Goal: Transaction & Acquisition: Obtain resource

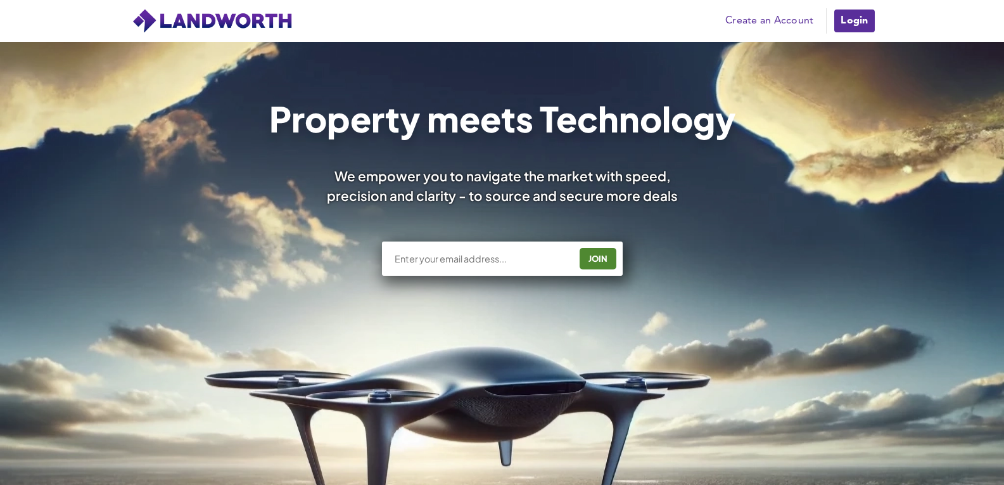
click at [838, 18] on link "Login" at bounding box center [854, 20] width 42 height 25
click at [857, 13] on link "Login" at bounding box center [854, 20] width 42 height 25
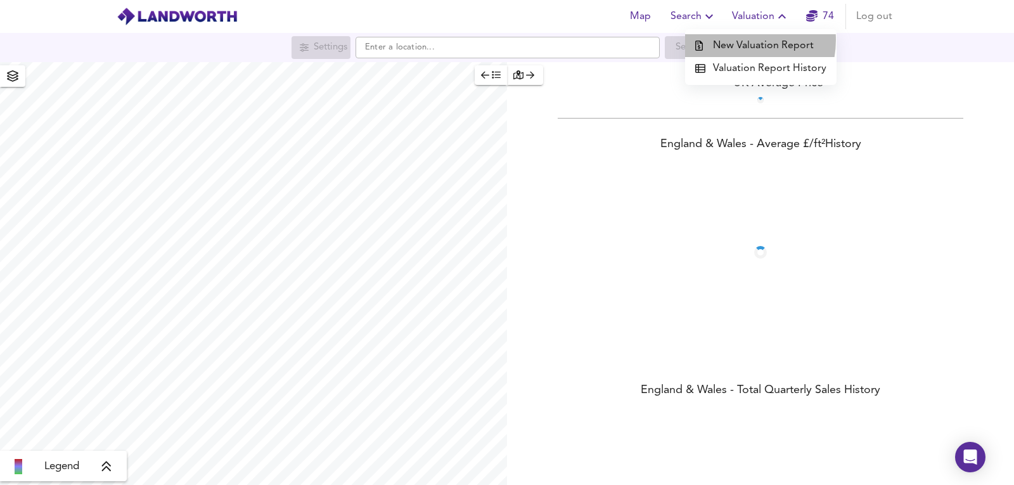
click at [737, 40] on li "New Valuation Report" at bounding box center [760, 45] width 151 height 23
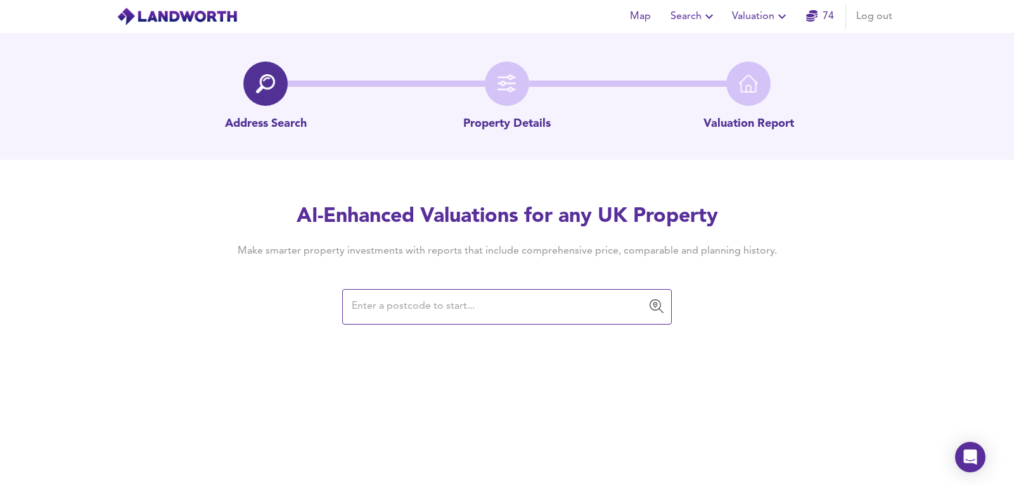
click at [428, 324] on div "Map Search Valuation 74 Log out Address Search Property Details Valuation Repor…" at bounding box center [507, 242] width 1014 height 485
click at [421, 317] on input "text" at bounding box center [497, 307] width 299 height 24
paste input "SO31 7HA"
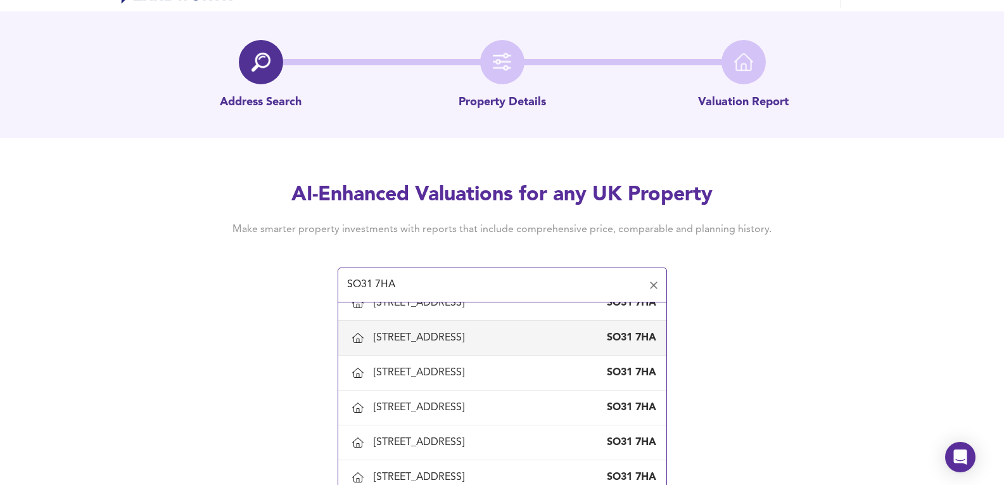
scroll to position [32, 0]
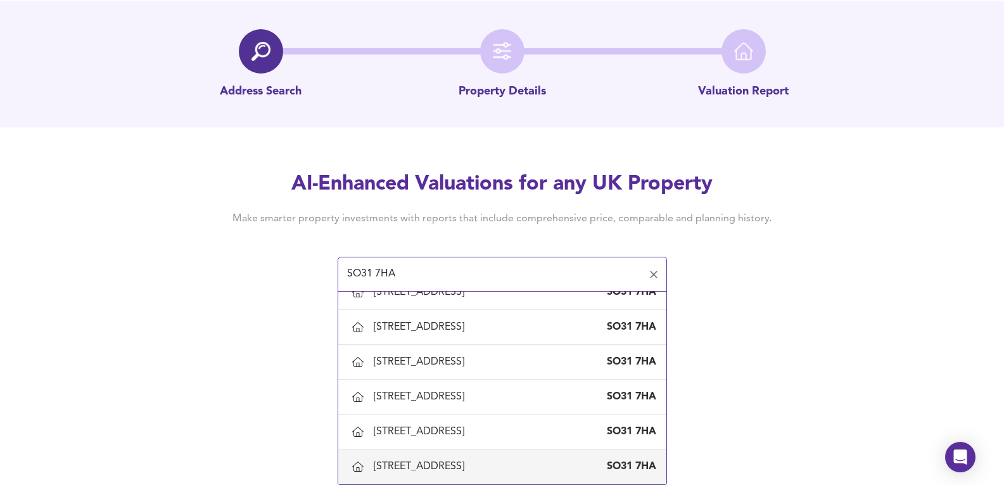
click at [486, 459] on div "[STREET_ADDRESS]" at bounding box center [502, 466] width 308 height 27
type input "148 Swanwick Lane, Swanwick, Hampshire"
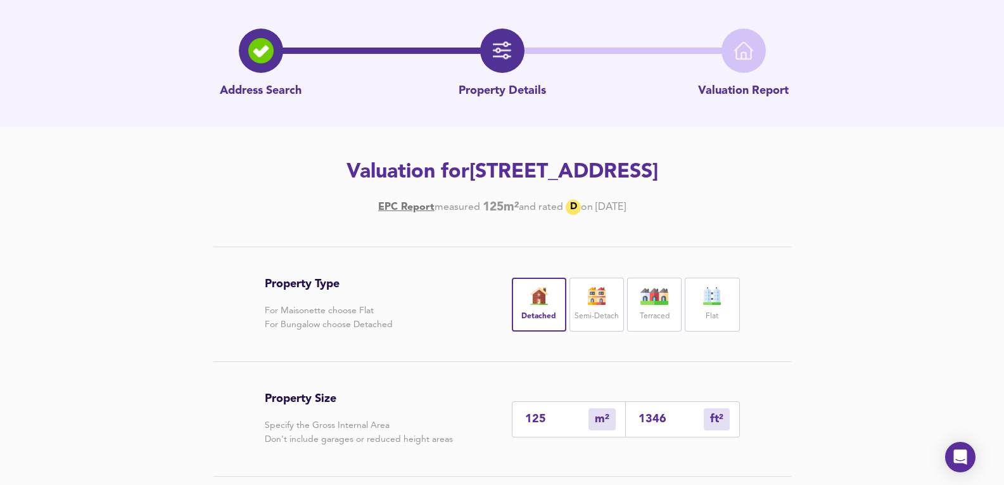
scroll to position [84, 0]
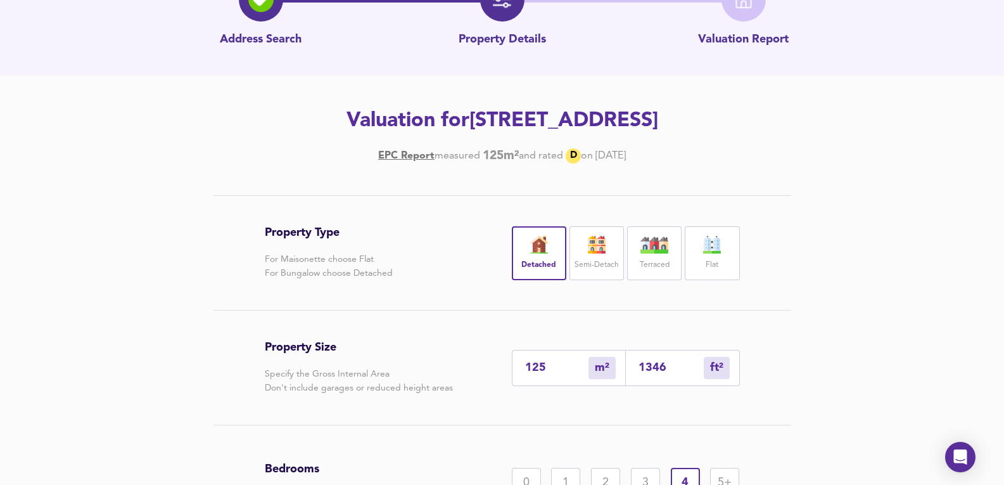
drag, startPoint x: 646, startPoint y: 153, endPoint x: 687, endPoint y: 156, distance: 40.6
click at [687, 156] on h4 "EPC Report measured 125 m² and rated D on 8 September 2016" at bounding box center [502, 155] width 717 height 15
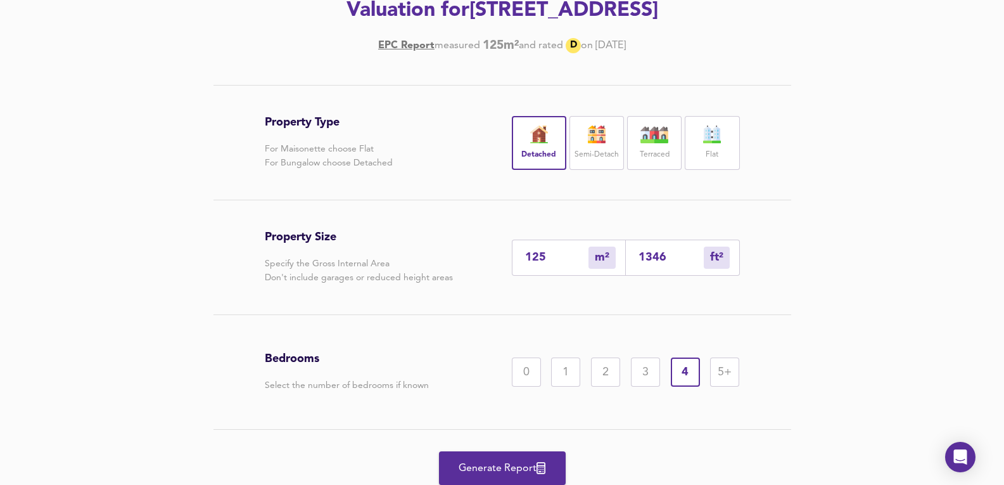
scroll to position [157, 0]
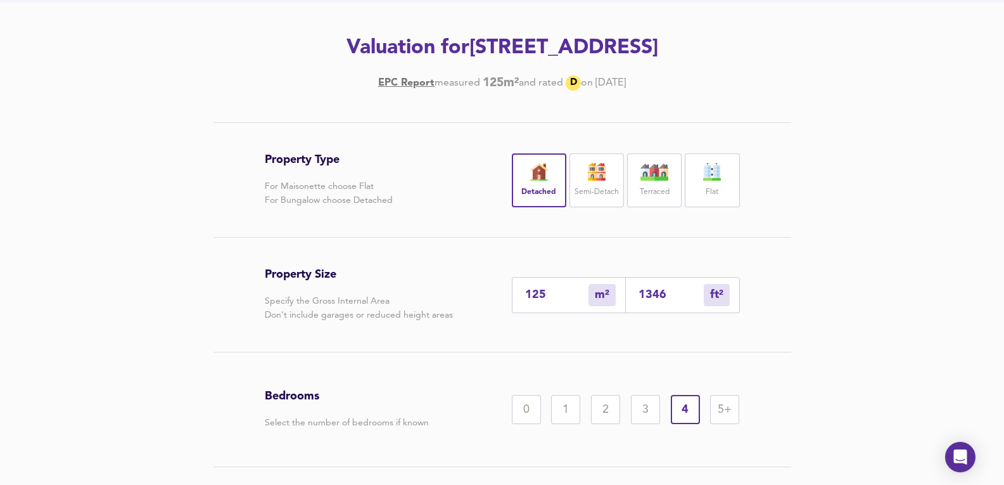
drag, startPoint x: 465, startPoint y: 91, endPoint x: 492, endPoint y: 93, distance: 26.7
click at [488, 96] on div "Address Search Property Details Valuation Report Valuation for 148 Swanwick Lan…" at bounding box center [502, 222] width 1004 height 693
click at [492, 93] on div "Address Search Property Details Valuation Report Valuation for 148 Swanwick Lan…" at bounding box center [502, 222] width 1004 height 693
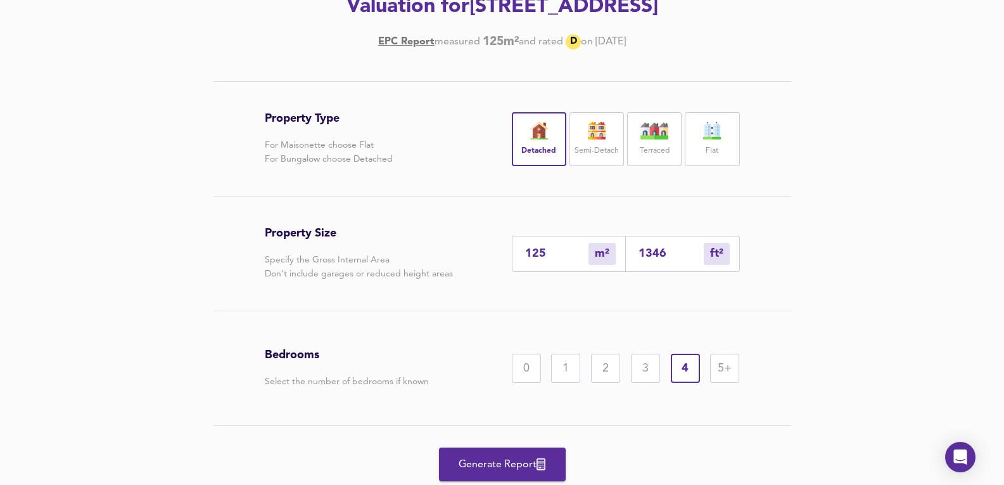
scroll to position [211, 0]
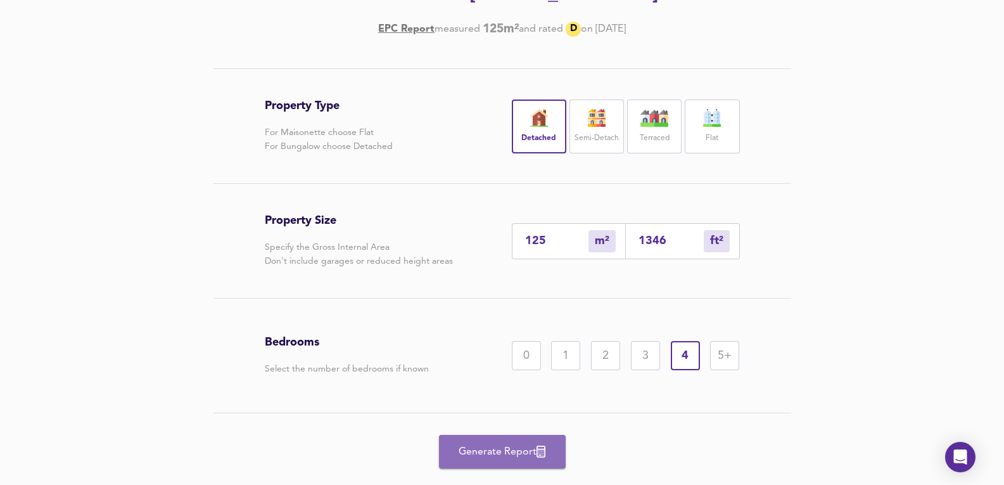
click at [537, 438] on button "Generate Report" at bounding box center [502, 452] width 127 height 34
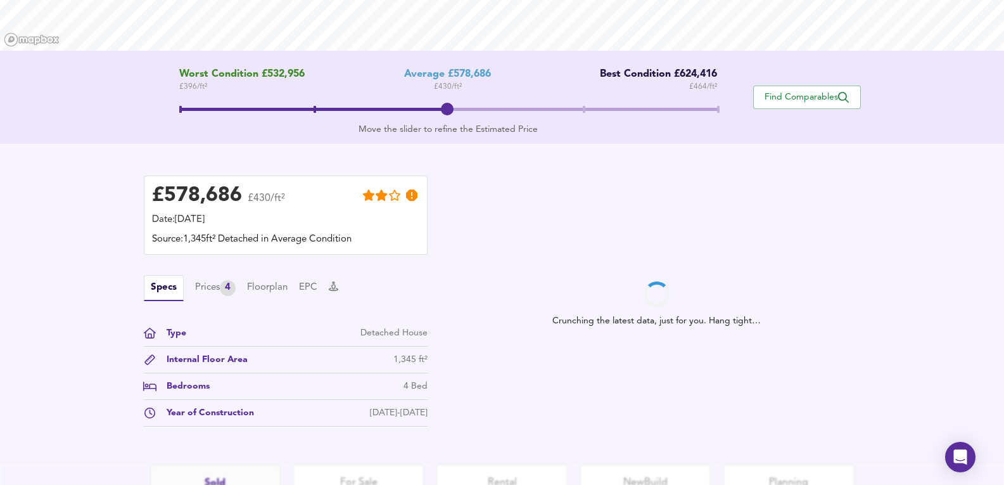
scroll to position [328, 0]
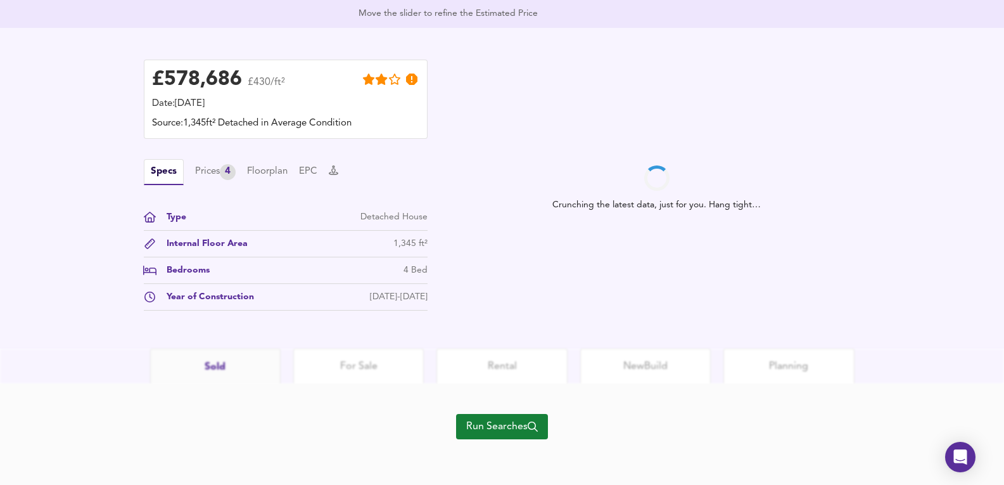
click at [214, 158] on div "£ 578,686 £430/ft² Date: 18 August 2025 Source: 1,345ft² Detached in Average Co…" at bounding box center [286, 185] width 284 height 251
click at [216, 166] on div "Prices 4" at bounding box center [215, 172] width 41 height 16
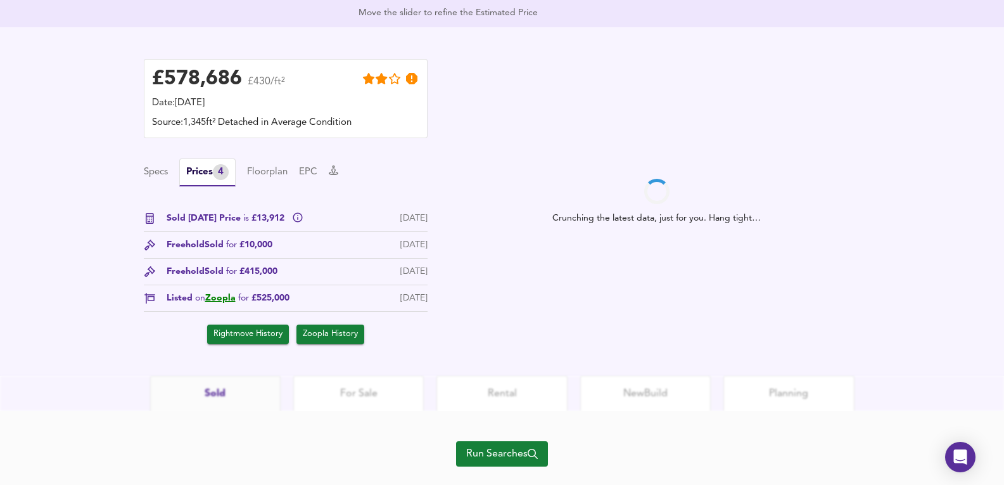
drag, startPoint x: 260, startPoint y: 241, endPoint x: 325, endPoint y: 243, distance: 65.3
click at [325, 243] on div "Freehold Sold for £10,000 18 Jun 2020" at bounding box center [286, 248] width 284 height 20
click at [400, 246] on div "18 Jun 2020" at bounding box center [413, 244] width 27 height 13
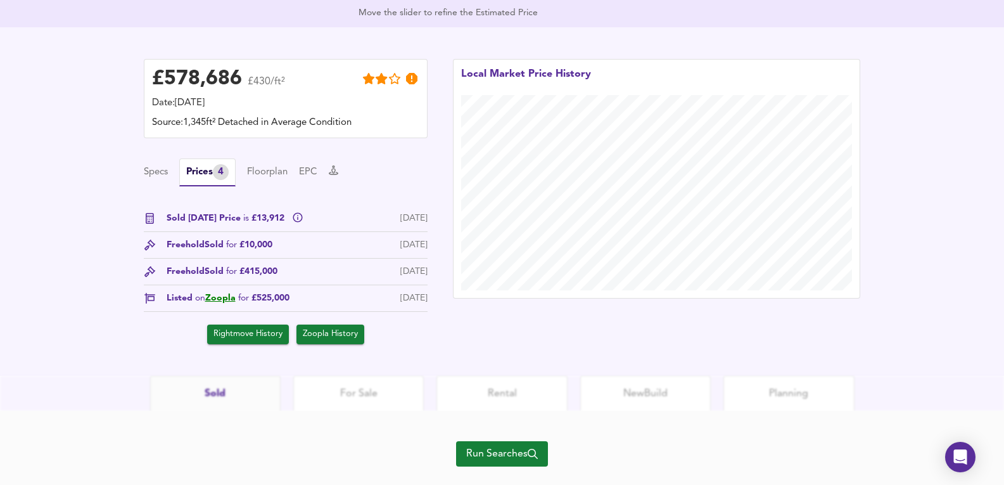
drag, startPoint x: 435, startPoint y: 245, endPoint x: 75, endPoint y: 238, distance: 360.0
click at [75, 238] on div "£ 578,686 £430/ft² Date: 18 August 2025 Source: 1,345ft² Detached in Average Co…" at bounding box center [502, 201] width 1004 height 348
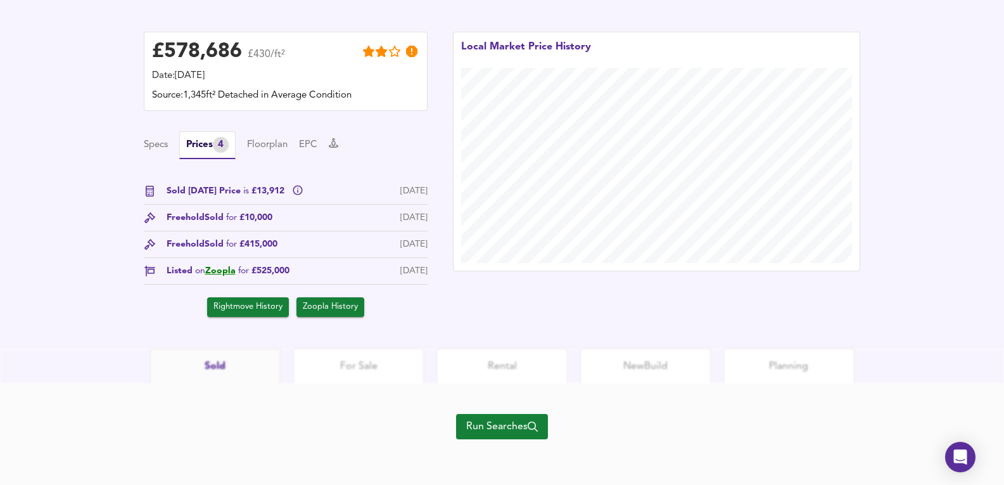
click at [490, 439] on div "Run Searches" at bounding box center [502, 433] width 92 height 101
click at [490, 430] on span "Run Searches" at bounding box center [502, 427] width 72 height 18
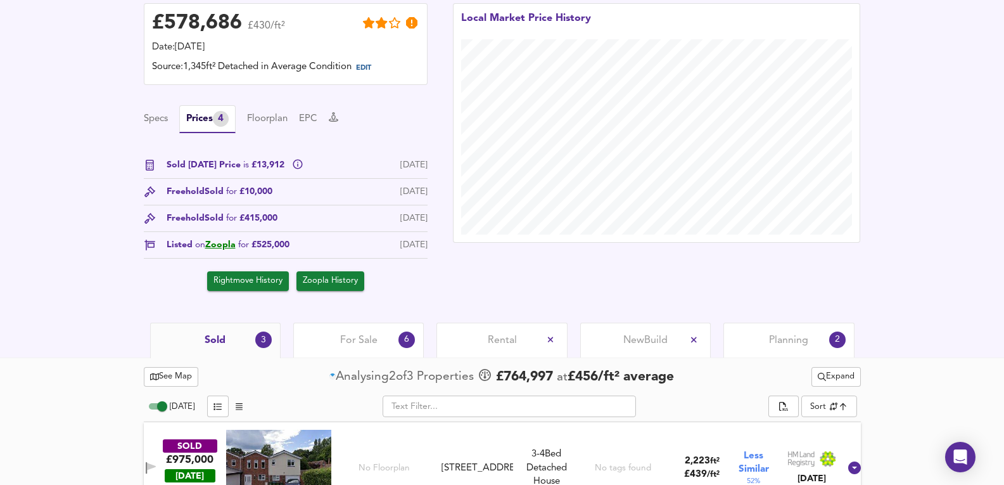
scroll to position [345, 0]
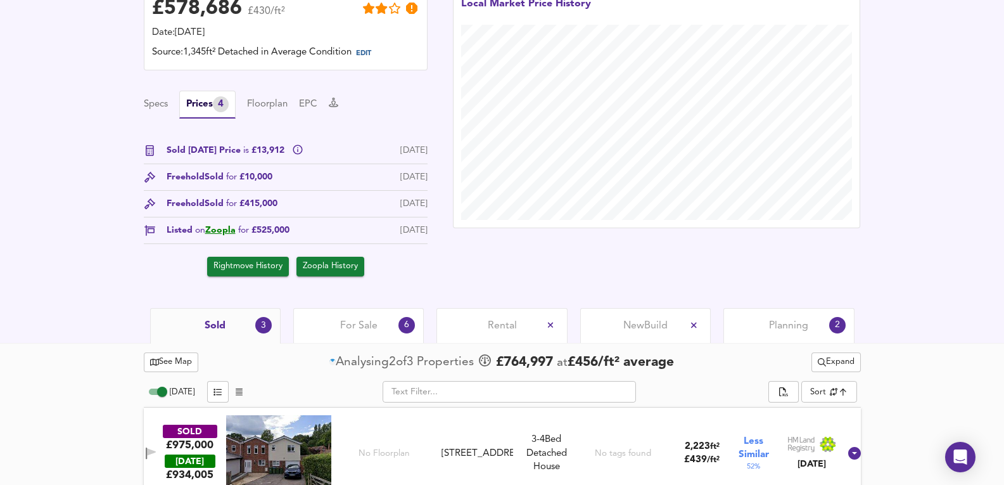
click at [795, 329] on span "Planning" at bounding box center [788, 326] width 39 height 14
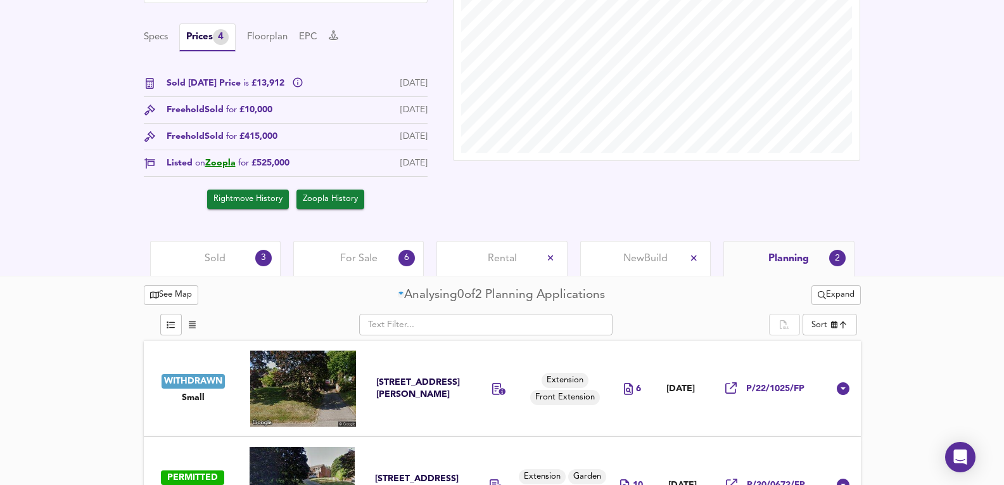
scroll to position [468, 0]
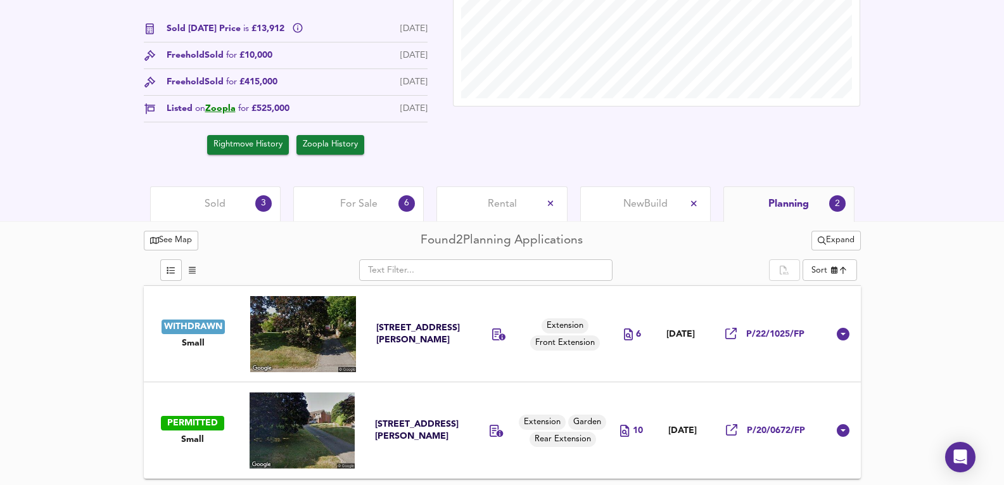
click at [639, 459] on td "10" at bounding box center [632, 430] width 48 height 96
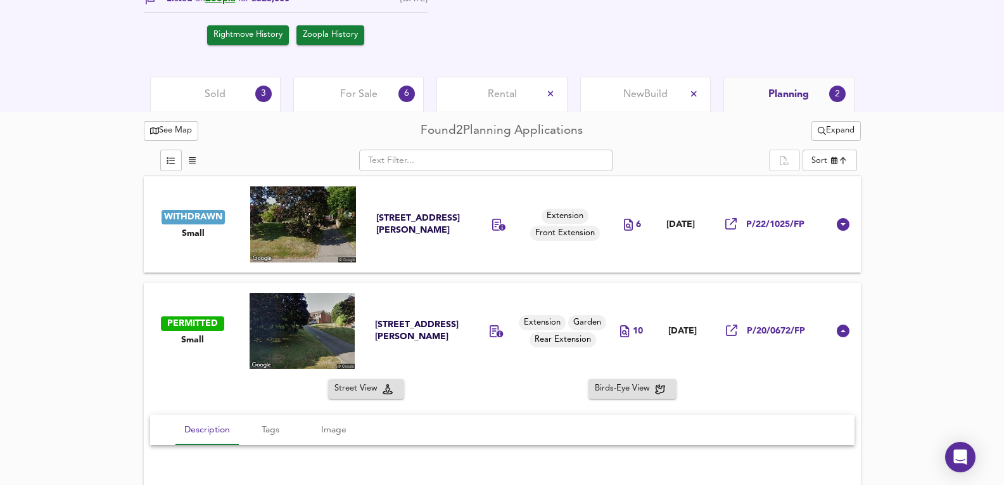
scroll to position [674, 0]
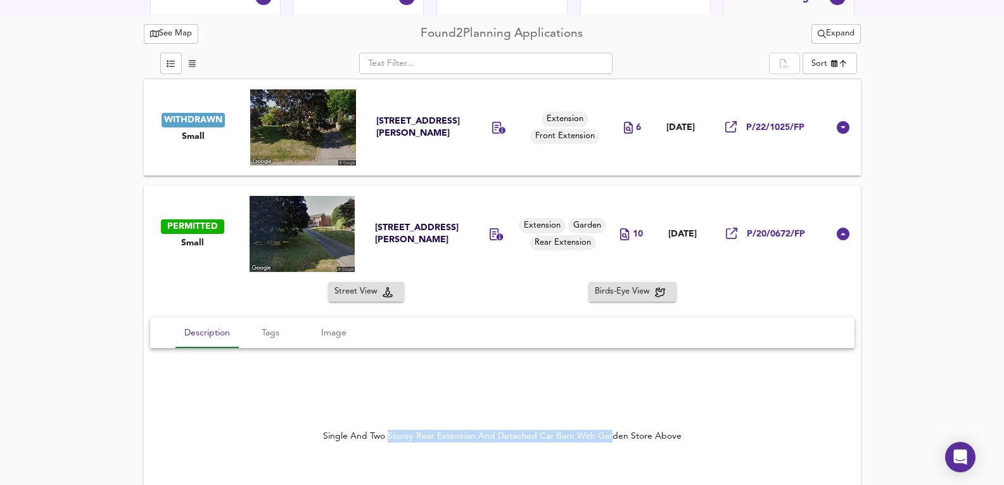
drag, startPoint x: 392, startPoint y: 432, endPoint x: 612, endPoint y: 450, distance: 221.3
click at [612, 450] on div "Single And Two Storey Rear Extension And Detached Car Barn With Garden Store Ab…" at bounding box center [502, 435] width 705 height 43
drag, startPoint x: 608, startPoint y: 433, endPoint x: 651, endPoint y: 438, distance: 42.7
click at [651, 438] on div "Single And Two Storey Rear Extension And Detached Car Barn With Garden Store Ab…" at bounding box center [502, 436] width 359 height 13
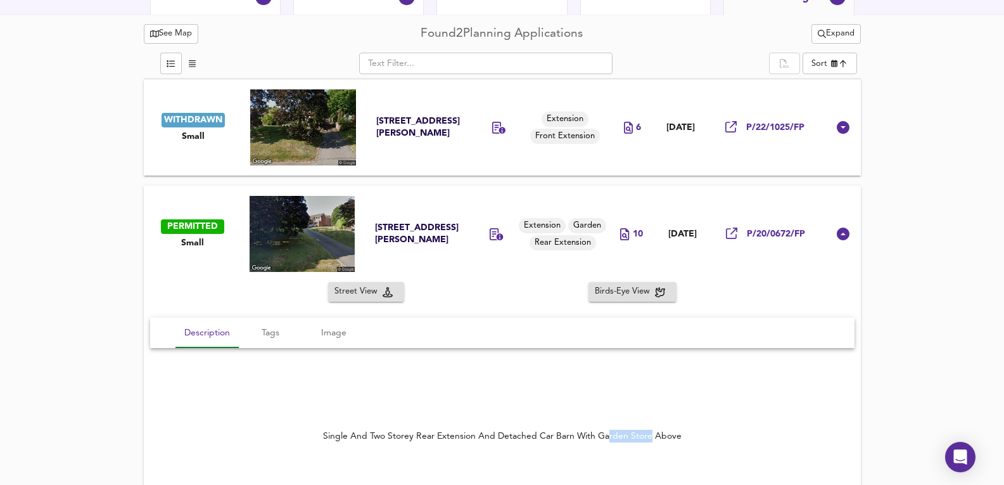
click at [651, 438] on div "Single And Two Storey Rear Extension And Detached Car Barn With Garden Store Ab…" at bounding box center [502, 436] width 359 height 13
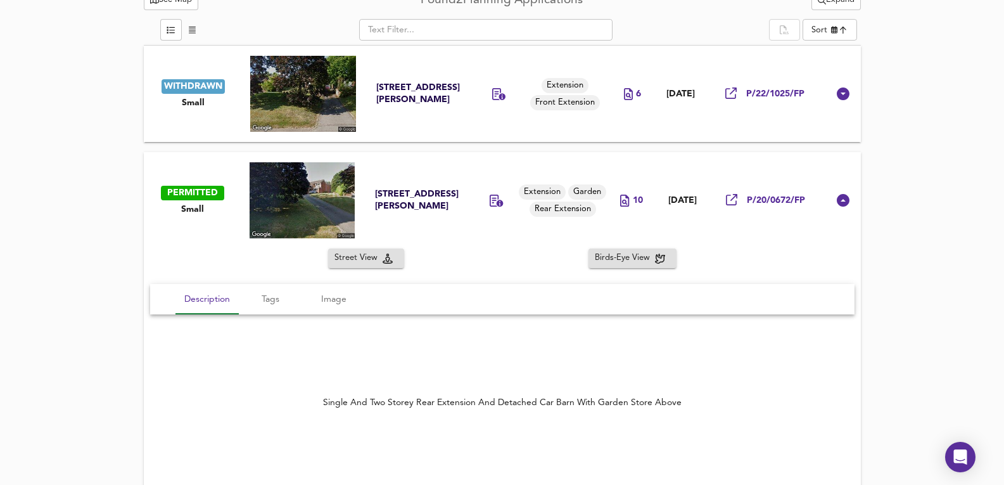
scroll to position [716, 0]
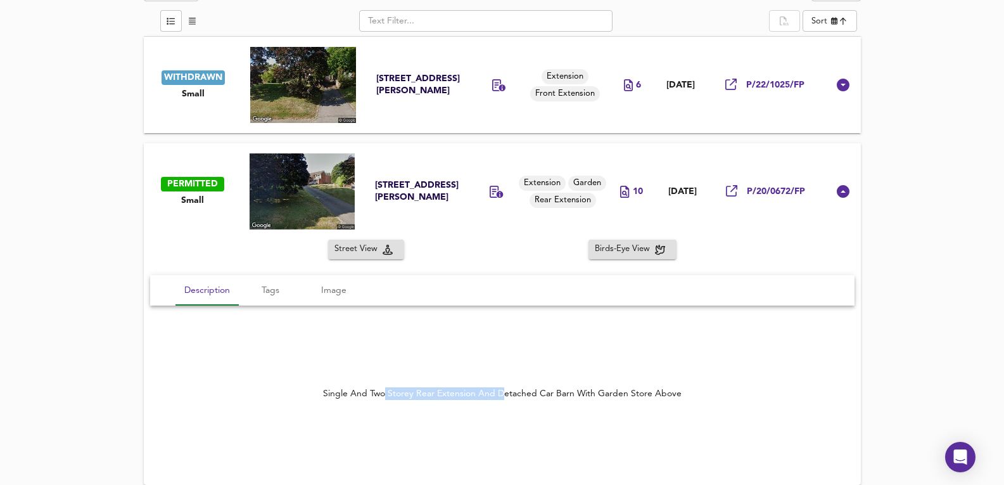
drag, startPoint x: 506, startPoint y: 397, endPoint x: 529, endPoint y: 395, distance: 22.9
click at [528, 396] on div "Single And Two Storey Rear Extension And Detached Car Barn With Garden Store Ab…" at bounding box center [502, 393] width 359 height 13
click at [529, 395] on div "Single And Two Storey Rear Extension And Detached Car Barn With Garden Store Ab…" at bounding box center [502, 393] width 359 height 13
click at [319, 197] on img at bounding box center [303, 191] width 106 height 76
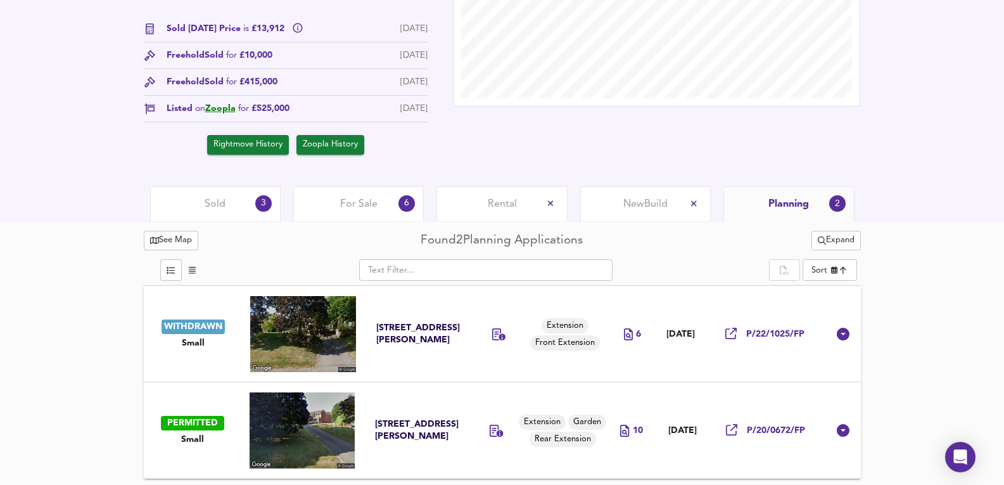
scroll to position [468, 0]
click at [608, 397] on td "10" at bounding box center [632, 430] width 48 height 96
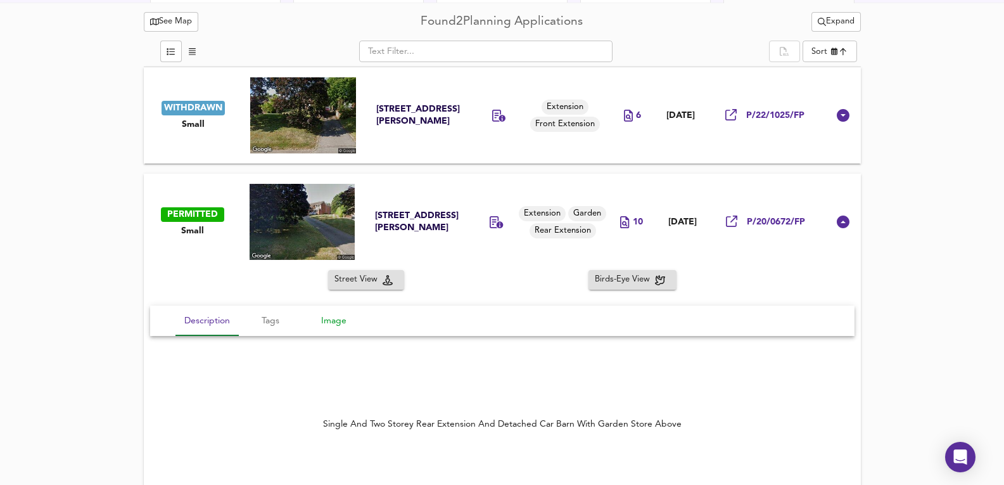
scroll to position [703, 0]
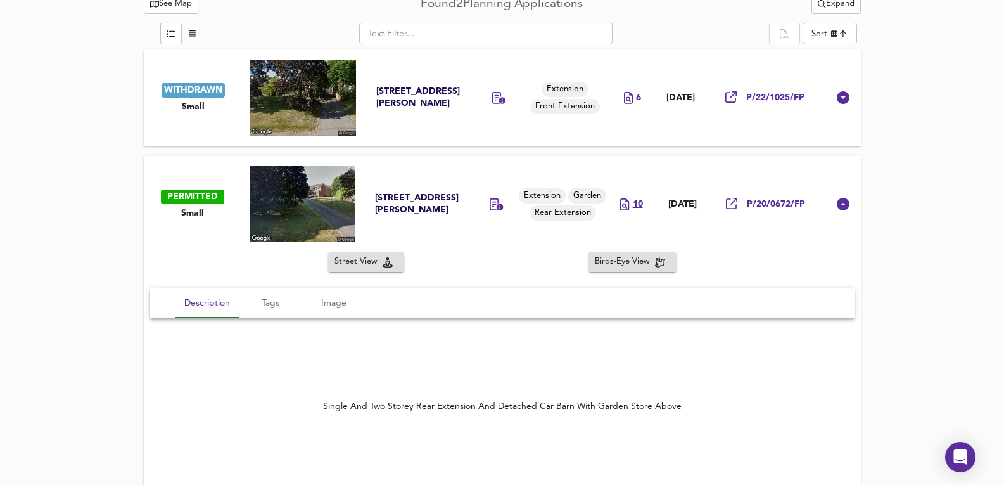
click at [633, 209] on span "10" at bounding box center [638, 204] width 10 height 12
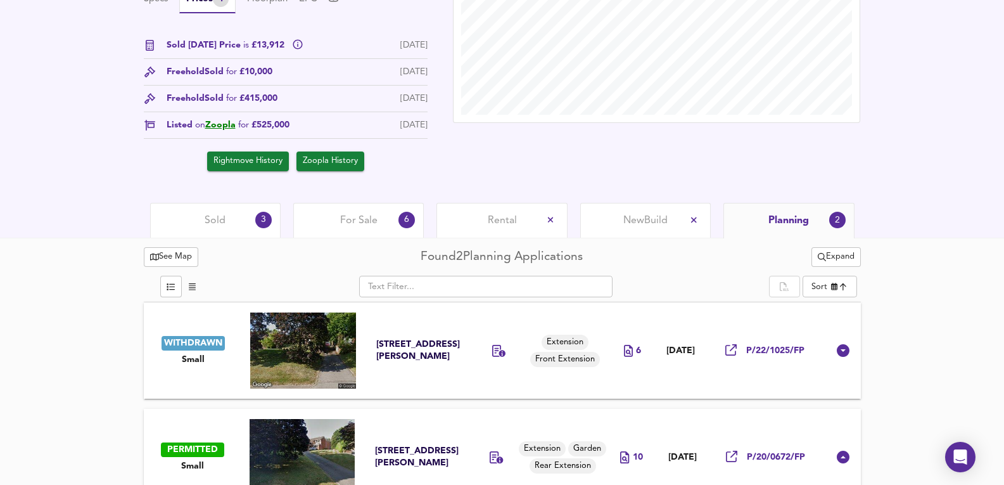
scroll to position [450, 0]
click at [355, 232] on div "For Sale 6" at bounding box center [358, 220] width 131 height 35
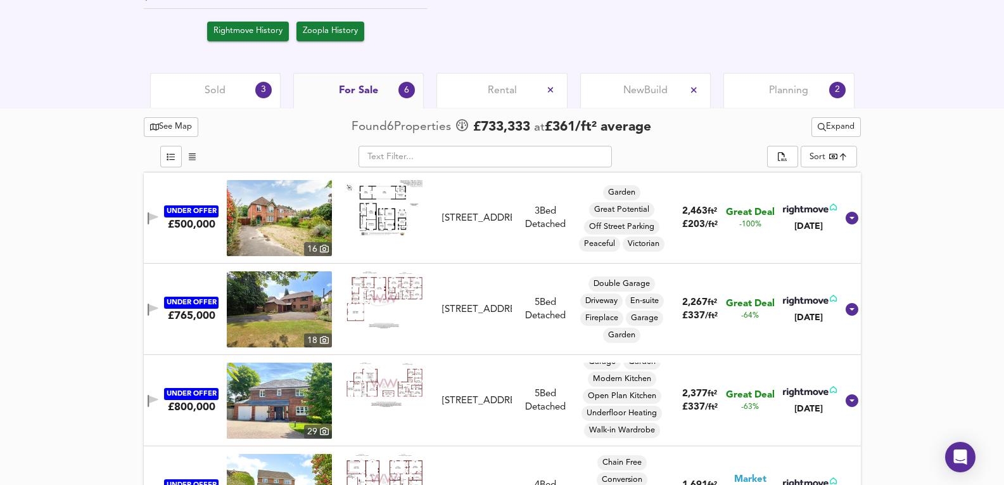
scroll to position [527, 0]
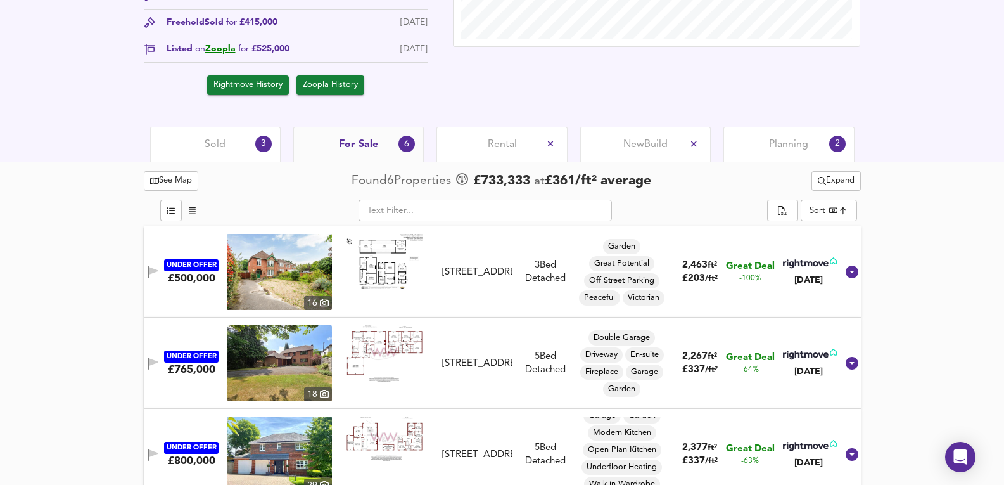
click at [226, 148] on div "Sold 3" at bounding box center [215, 144] width 131 height 35
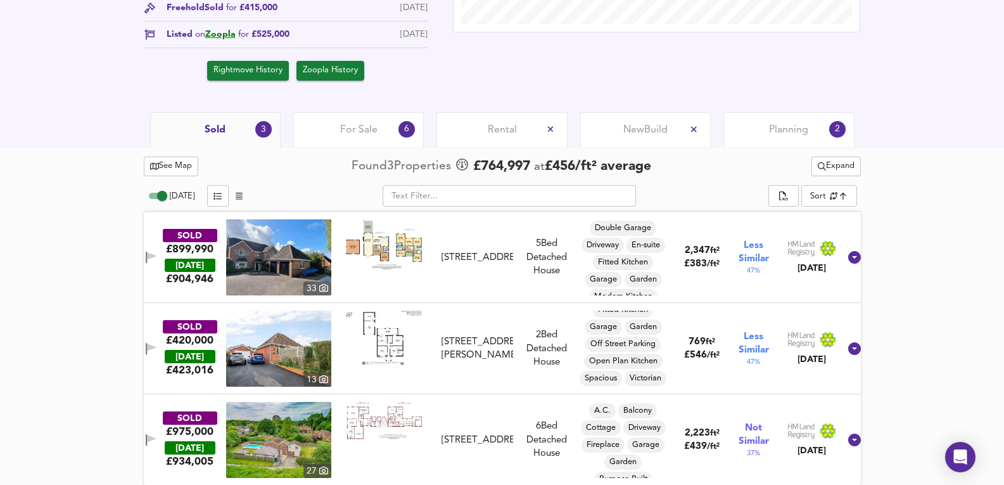
scroll to position [549, 0]
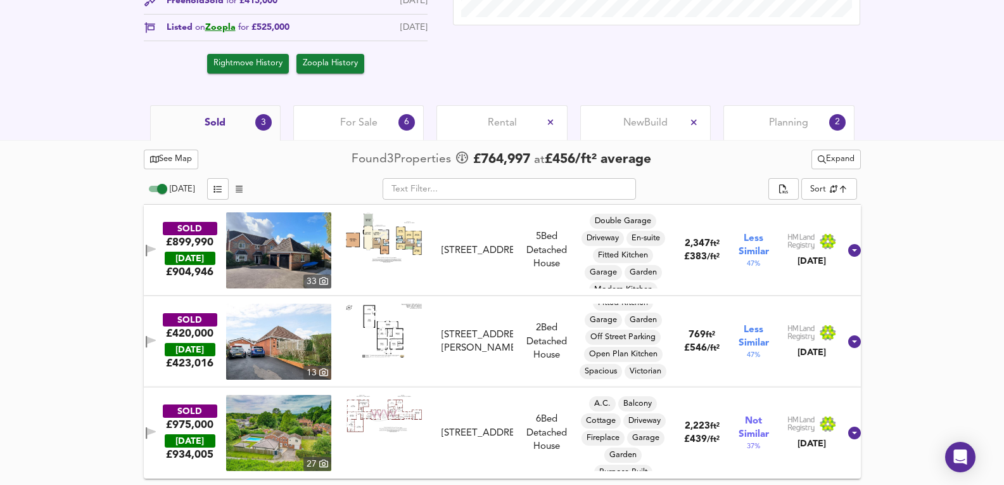
click at [366, 127] on span "For Sale" at bounding box center [358, 123] width 37 height 14
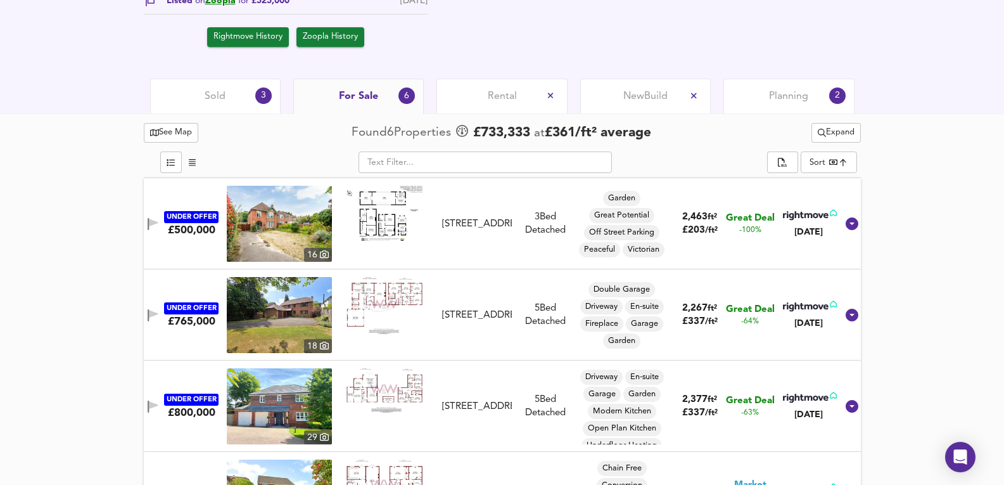
scroll to position [611, 0]
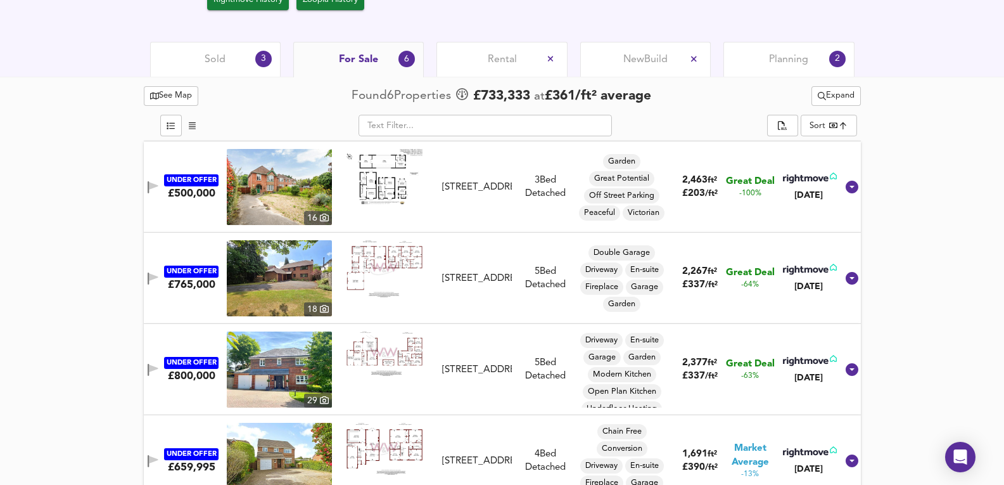
click at [288, 181] on img at bounding box center [279, 187] width 105 height 76
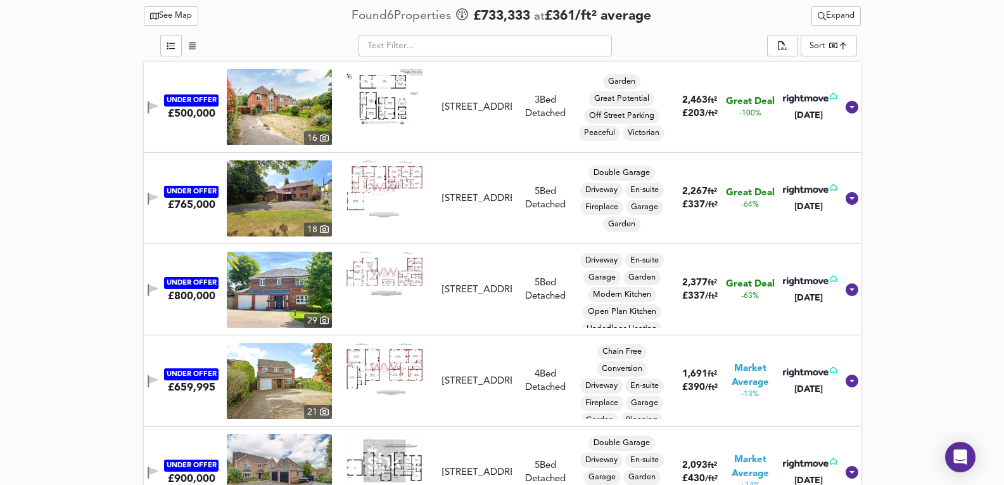
scroll to position [696, 0]
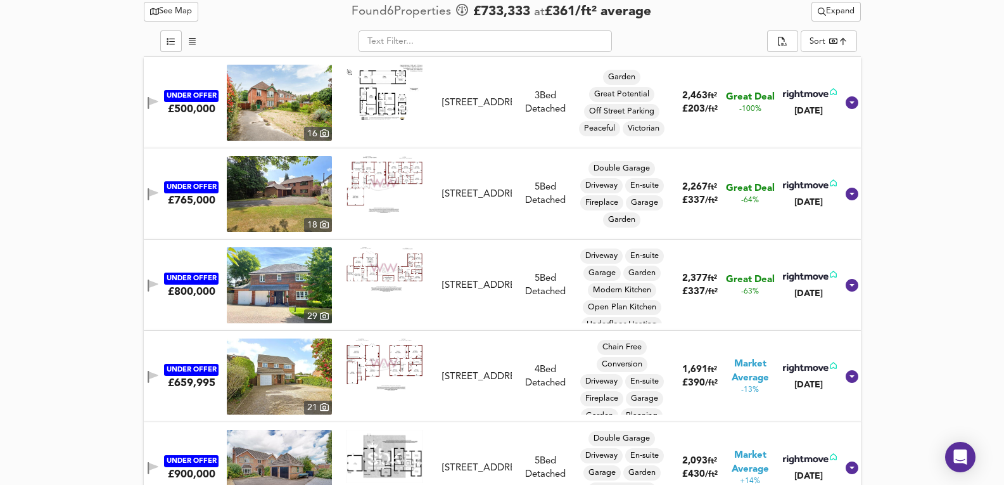
click at [263, 378] on img at bounding box center [279, 376] width 105 height 76
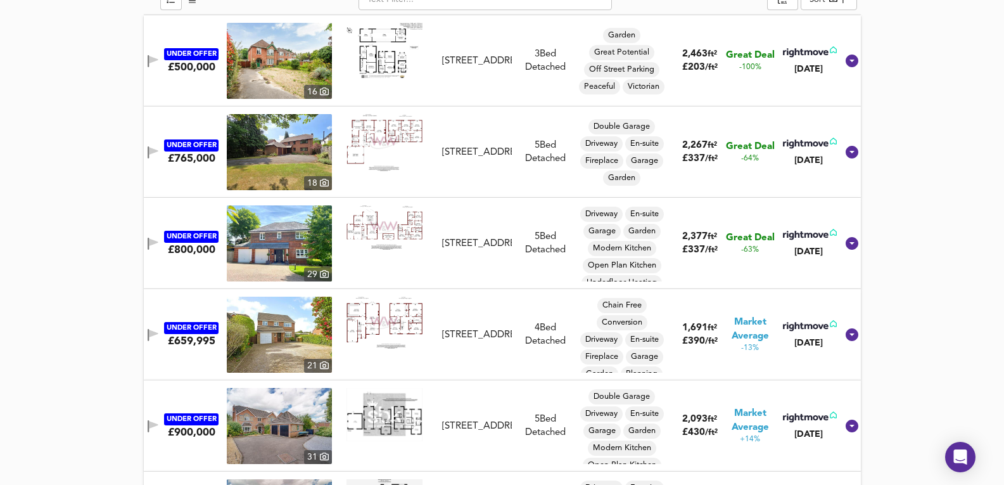
scroll to position [738, 0]
click at [331, 319] on img at bounding box center [279, 334] width 105 height 76
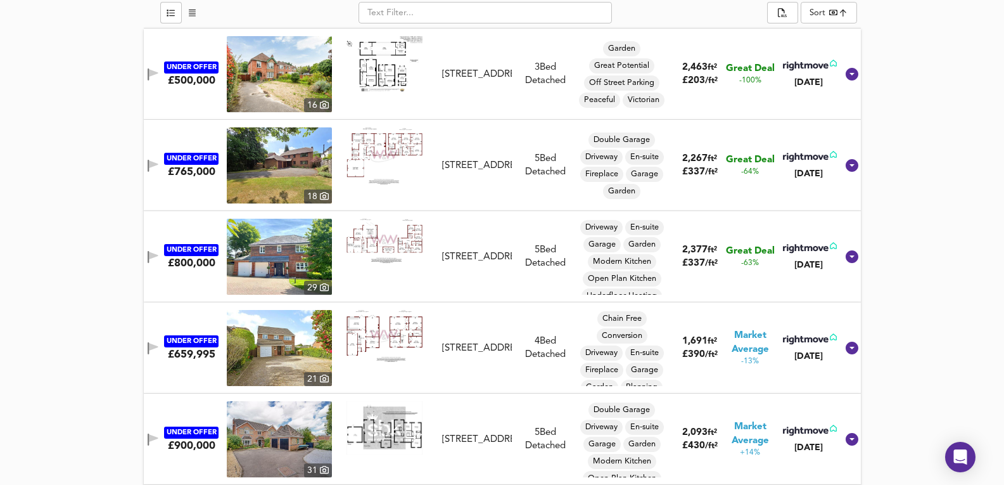
scroll to position [569, 0]
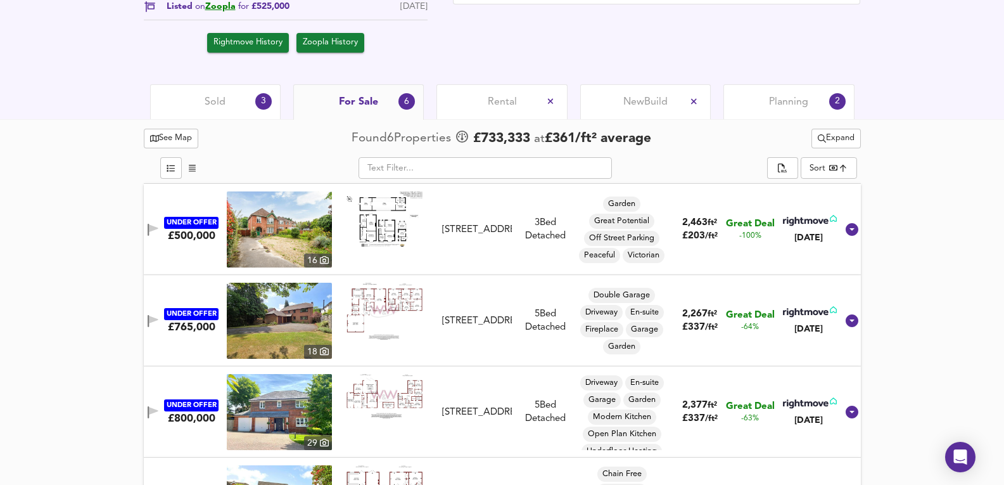
click at [237, 108] on div "Sold 3" at bounding box center [215, 101] width 131 height 35
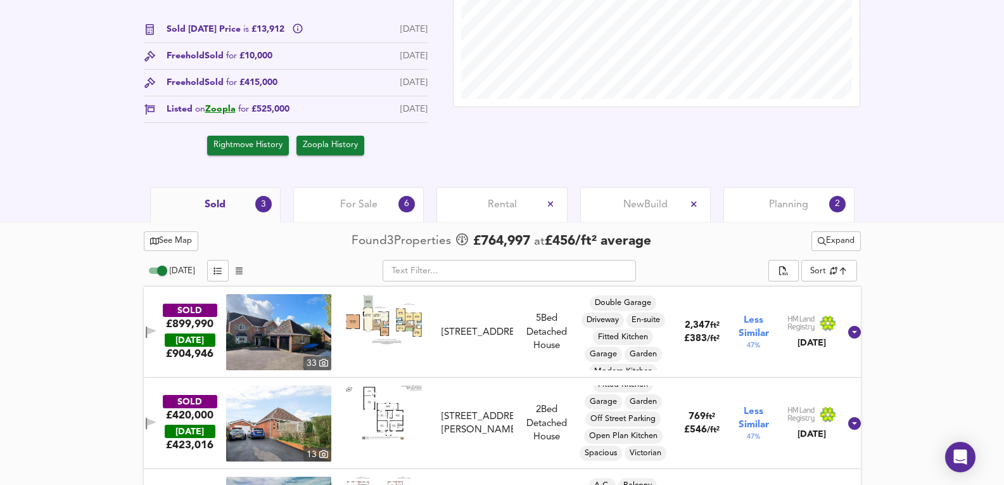
scroll to position [464, 0]
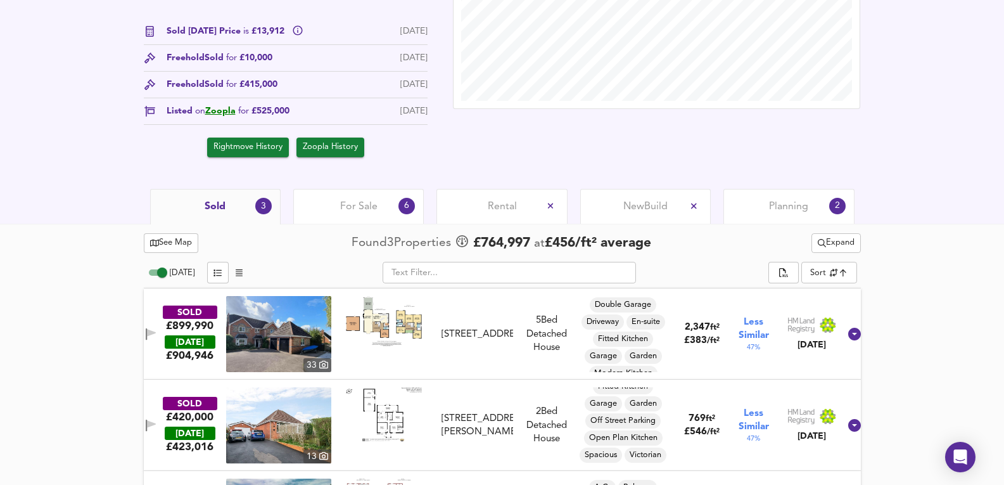
click at [835, 239] on span "Expand" at bounding box center [836, 243] width 37 height 15
click at [872, 268] on li "¼ mile ½ mile" at bounding box center [834, 269] width 134 height 20
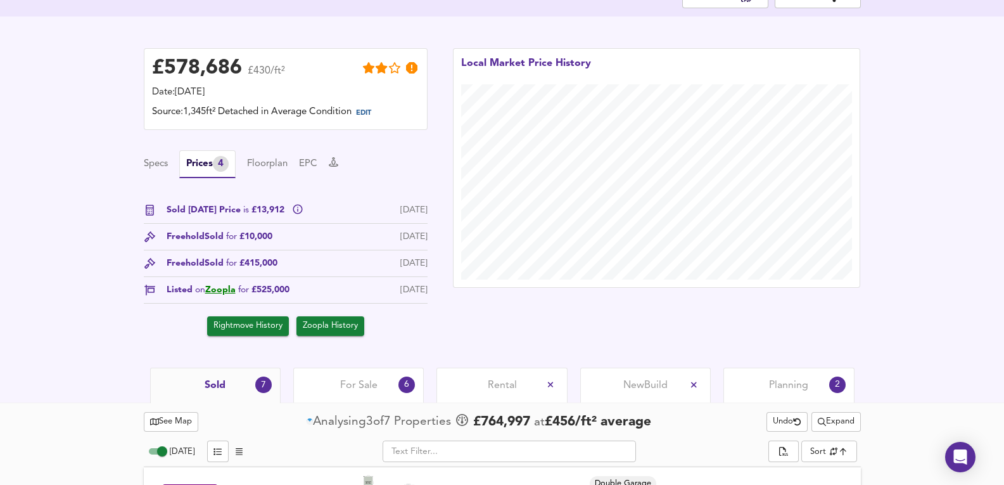
scroll to position [549, 0]
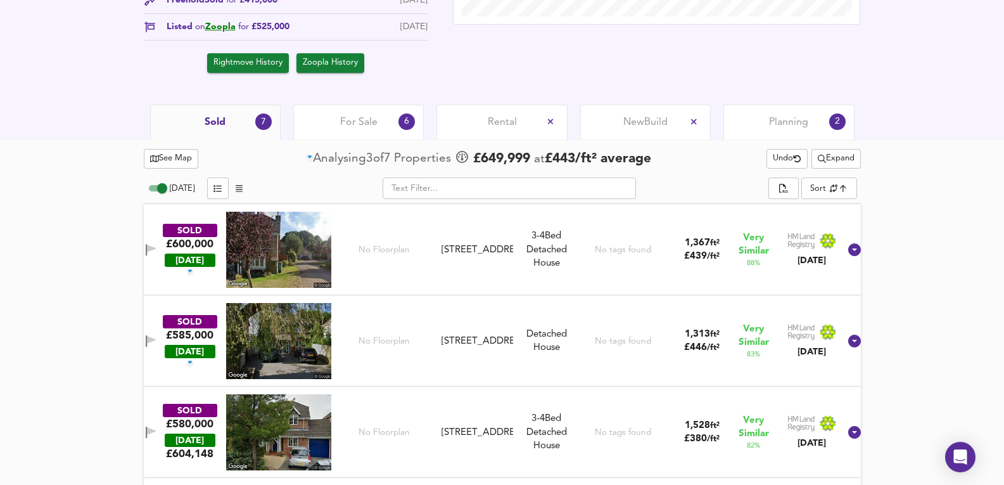
click at [355, 136] on div "For Sale 6" at bounding box center [358, 122] width 131 height 35
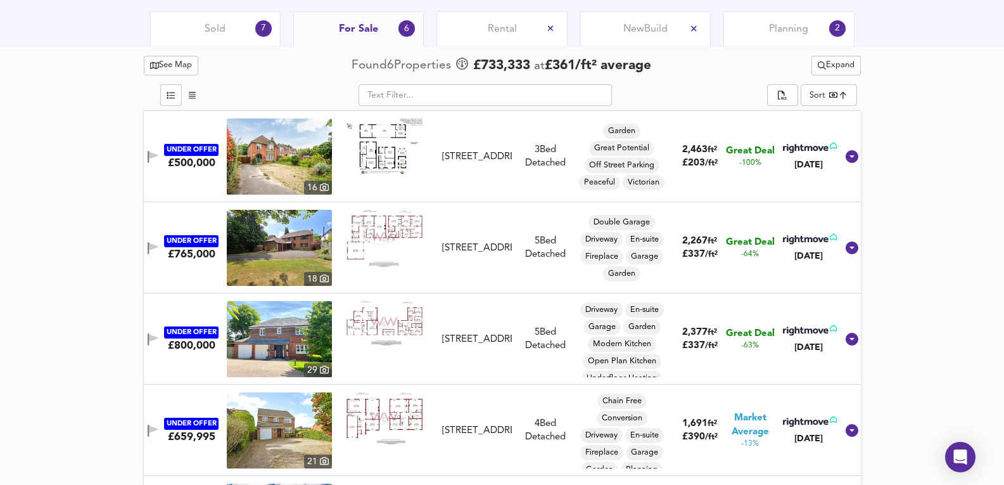
scroll to position [633, 0]
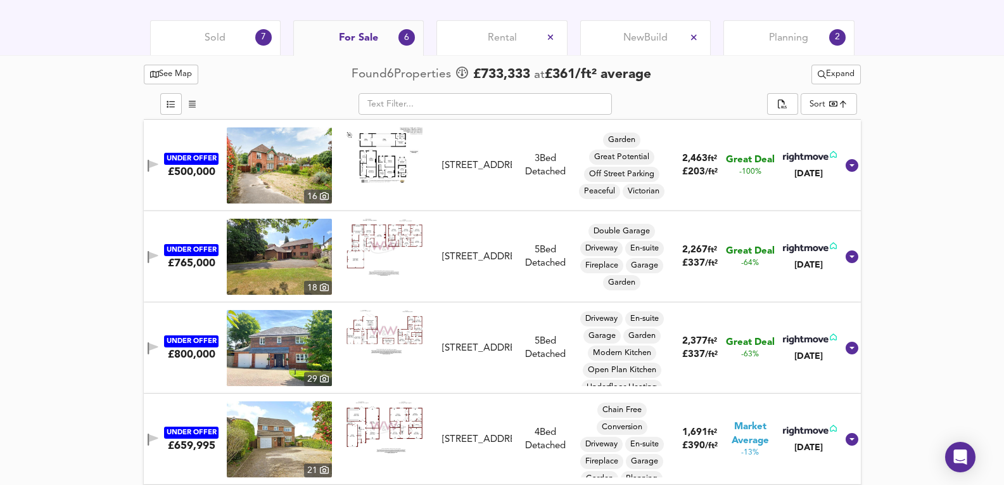
click at [310, 255] on img at bounding box center [279, 257] width 105 height 76
click at [275, 233] on img at bounding box center [279, 257] width 105 height 76
click at [207, 32] on span "Sold" at bounding box center [215, 38] width 21 height 14
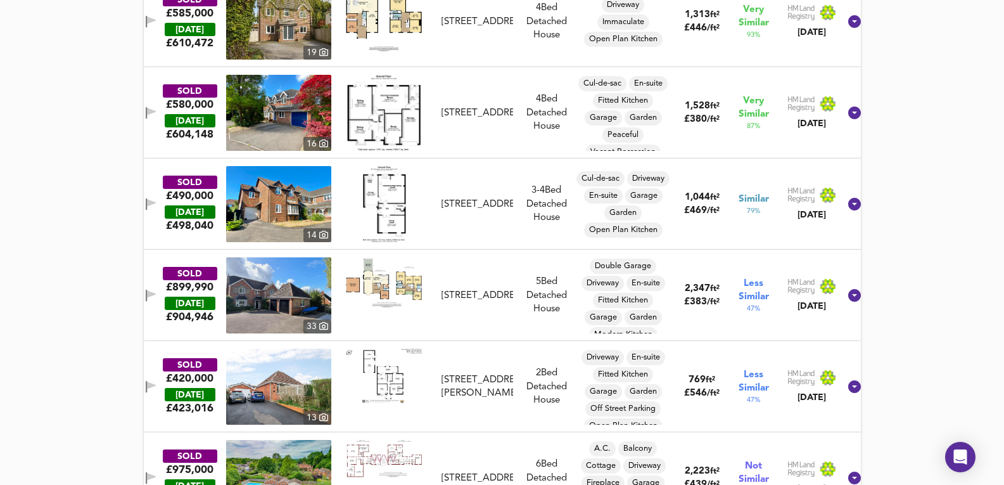
scroll to position [787, 0]
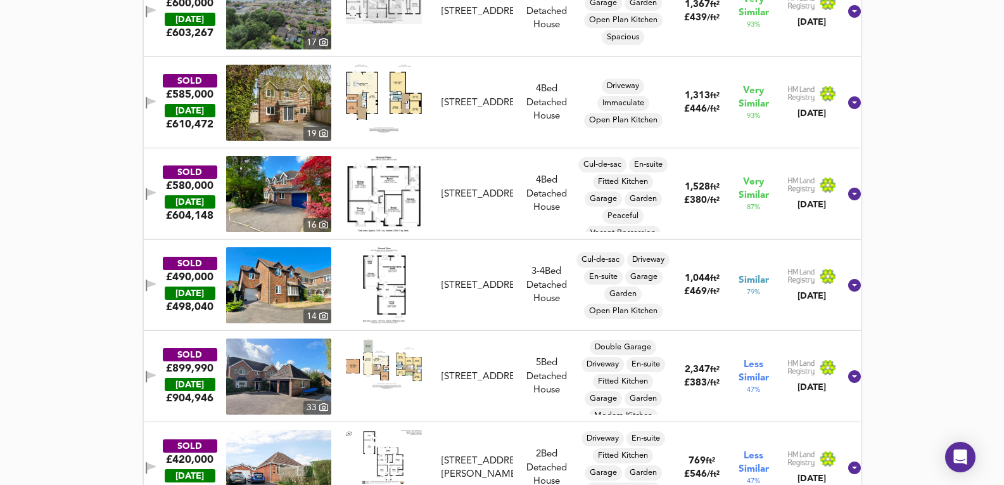
click at [284, 199] on img at bounding box center [278, 194] width 105 height 76
click at [546, 233] on div "SOLD £580,000 TODAY £ 604,148 16 28 Anglers Way, SO31 7JH 28 Anglers Way, SO31 …" at bounding box center [502, 193] width 717 height 91
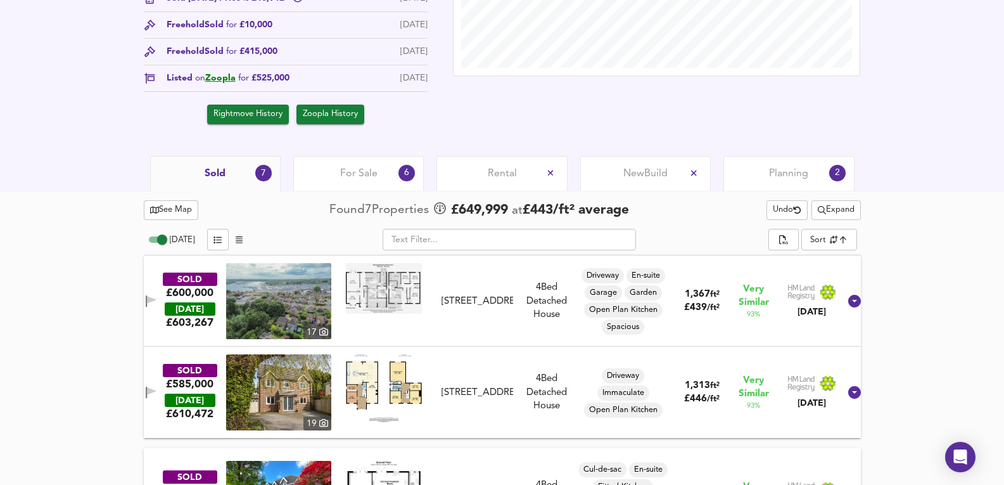
scroll to position [491, 0]
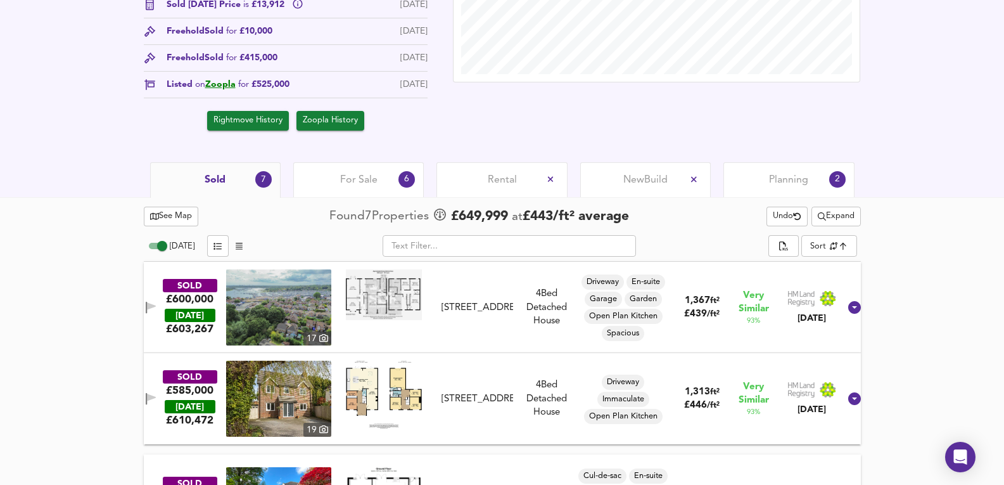
click at [832, 223] on span "Expand" at bounding box center [836, 216] width 37 height 15
click at [869, 269] on li "1 year 2 years" at bounding box center [834, 262] width 134 height 20
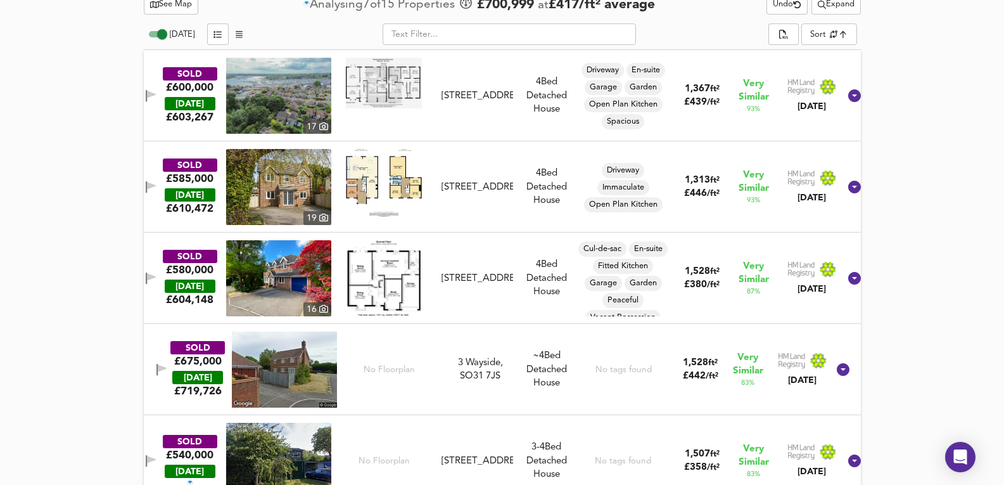
scroll to position [533, 0]
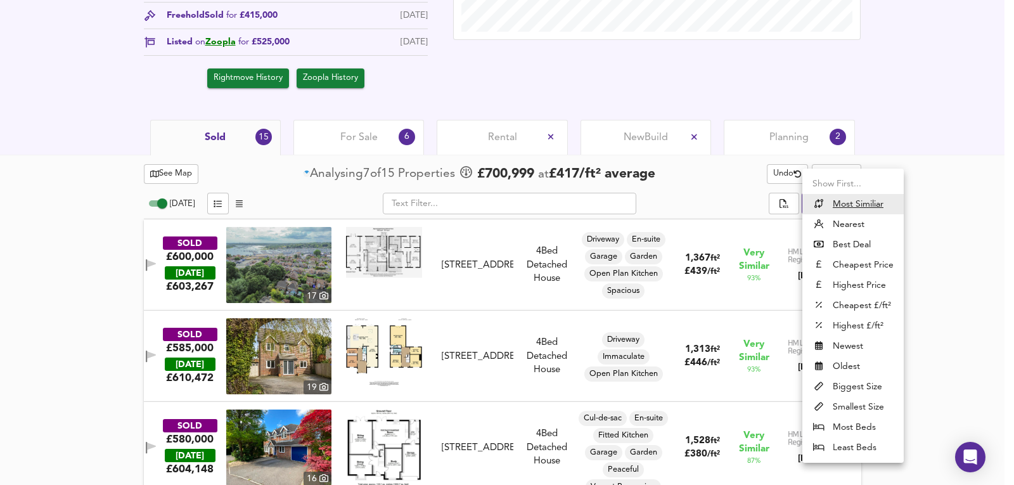
click at [953, 149] on div at bounding box center [507, 242] width 1014 height 485
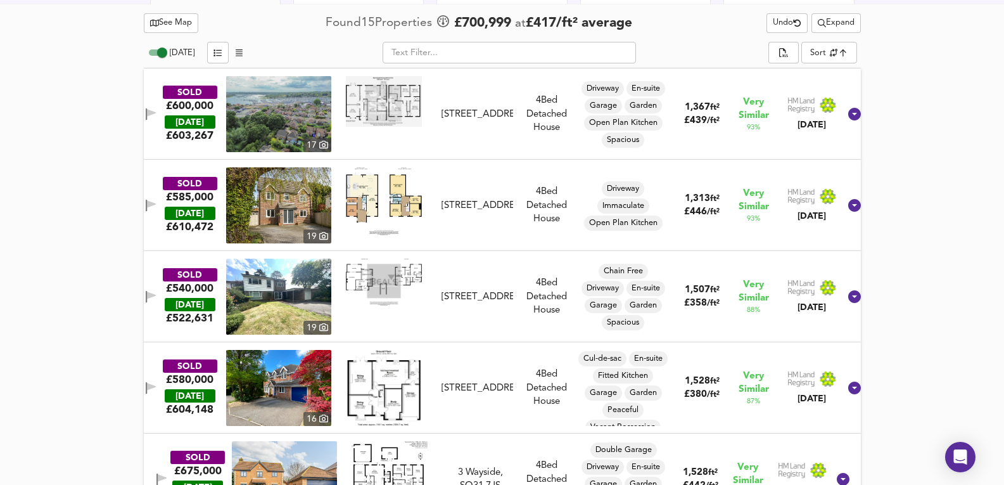
scroll to position [689, 0]
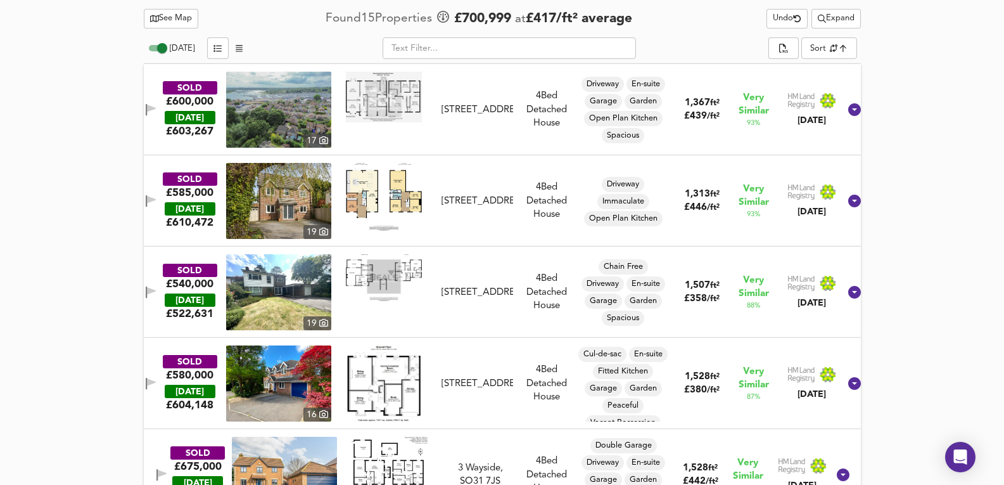
click at [281, 302] on img at bounding box center [278, 292] width 105 height 76
click at [494, 299] on div "103 Swanwick Lane, SO31 7DX" at bounding box center [478, 292] width 72 height 13
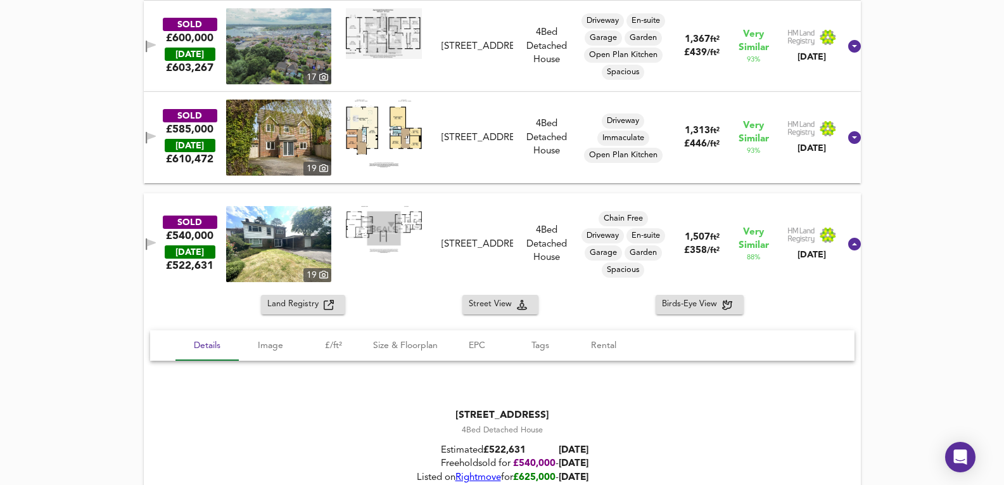
scroll to position [858, 0]
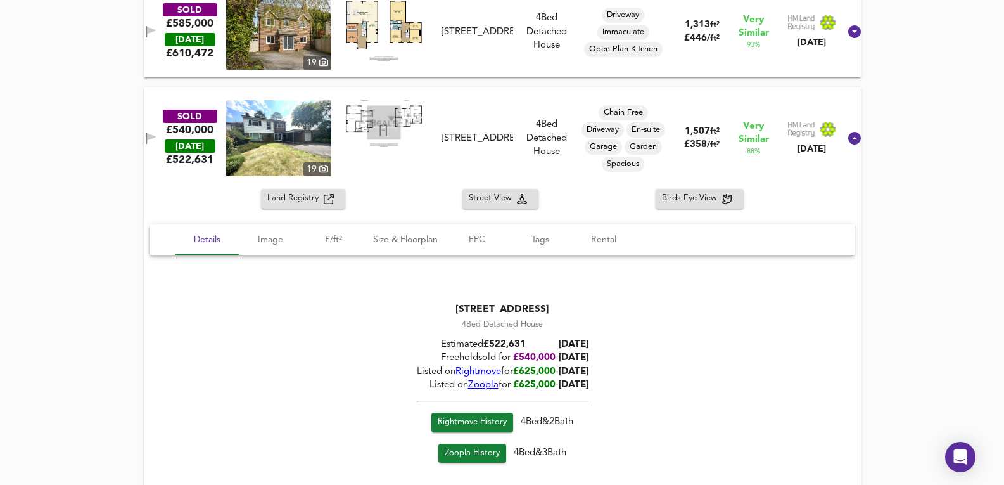
click at [471, 371] on span "Rightmove" at bounding box center [478, 372] width 46 height 10
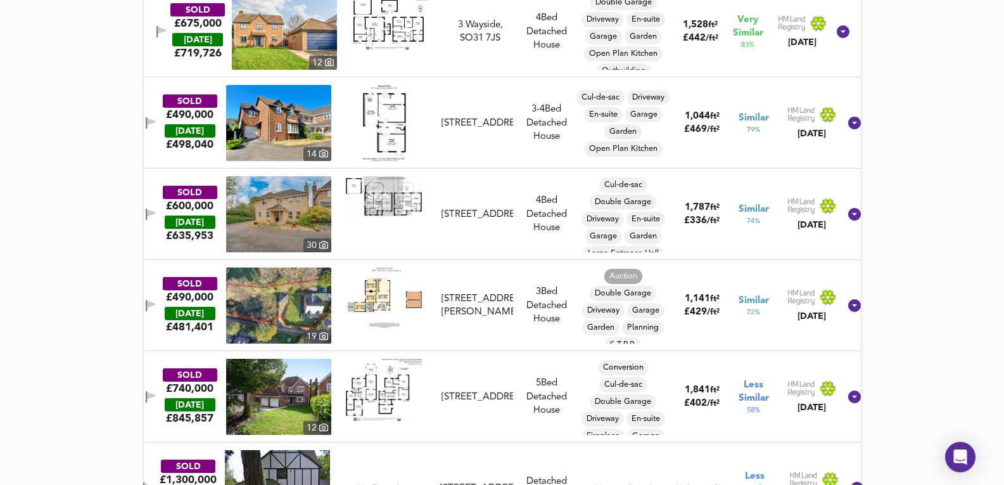
scroll to position [1449, 0]
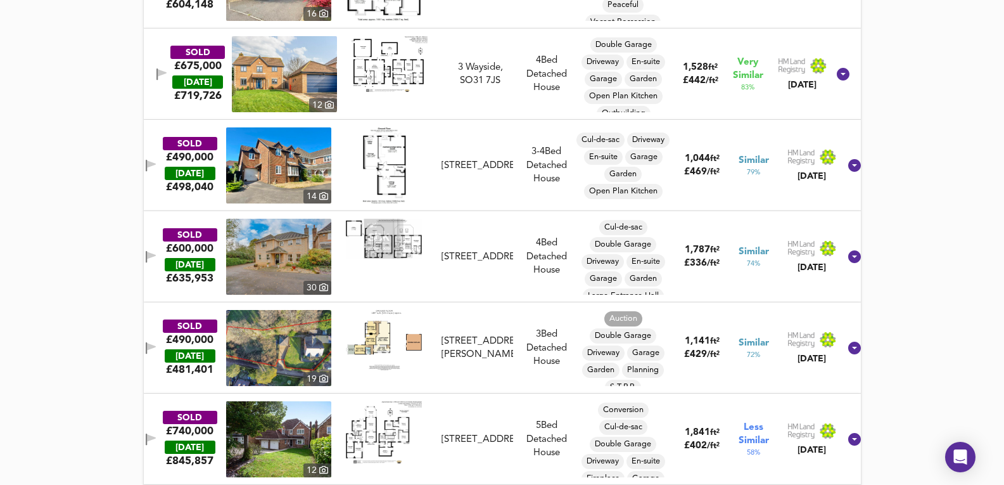
click at [296, 82] on img at bounding box center [284, 74] width 105 height 76
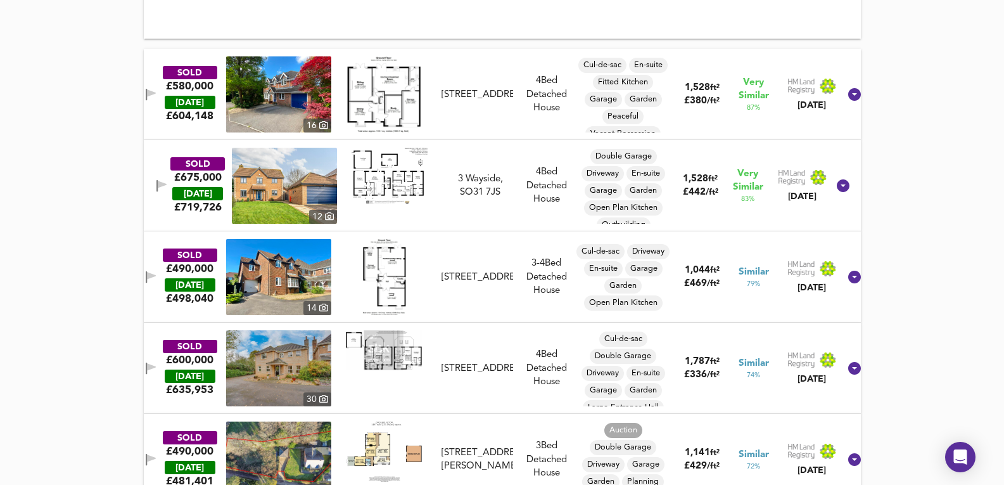
scroll to position [1322, 0]
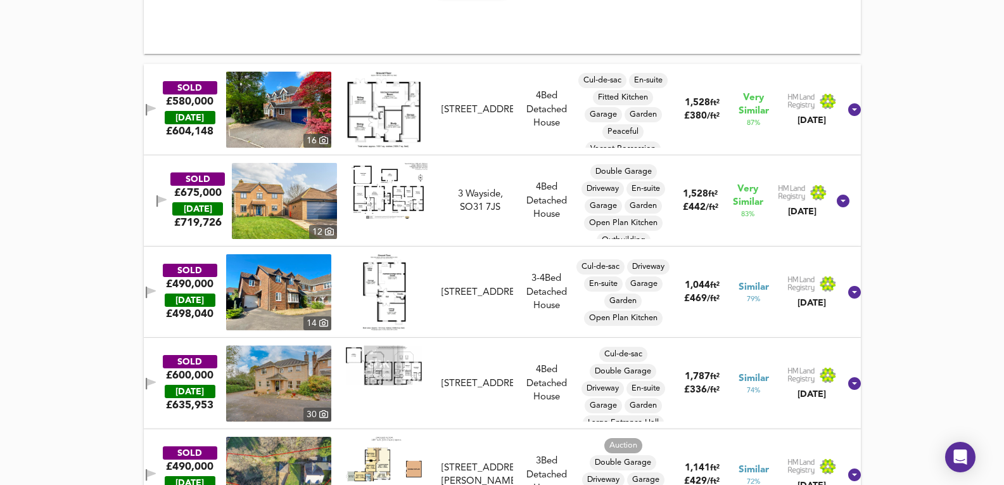
drag, startPoint x: 478, startPoint y: 226, endPoint x: 322, endPoint y: 267, distance: 161.2
click at [478, 226] on div "SOLD £675,000 TODAY £ 719,726 12 3 Wayside, SO31 7JS 3 Wayside, SO31 7JS 4 Bed …" at bounding box center [487, 201] width 682 height 76
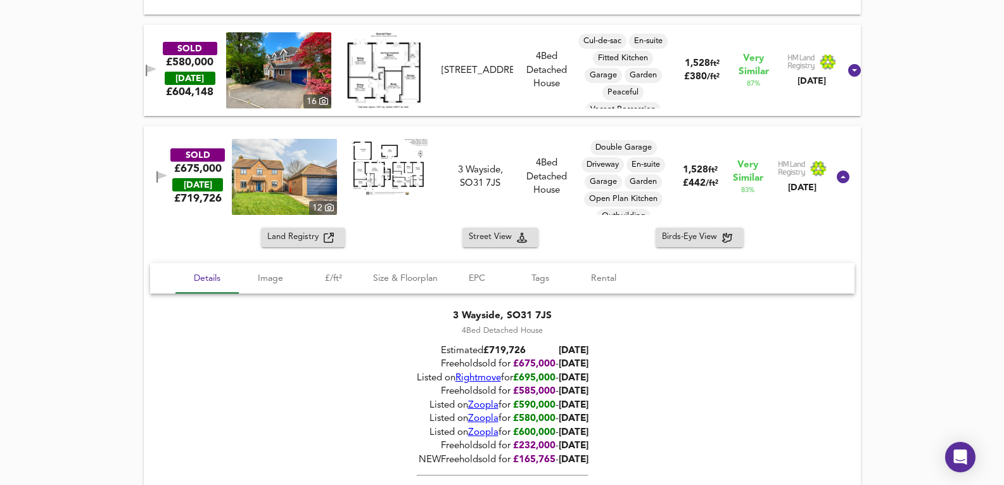
scroll to position [1407, 0]
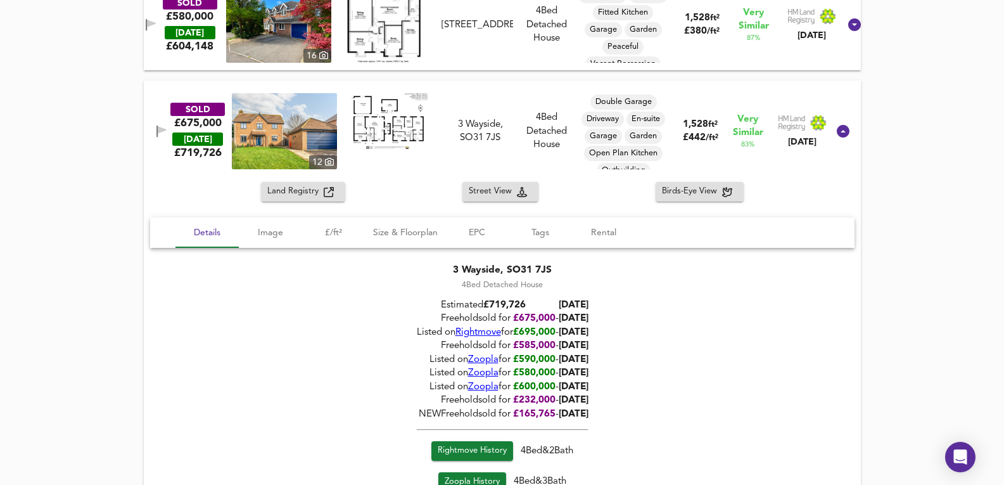
drag, startPoint x: 593, startPoint y: 329, endPoint x: 607, endPoint y: 326, distance: 14.3
click at [607, 326] on div "3 Wayside, SO31 7JS 4 Bed Detached House Estimated £ 719,726 Today Freehold sol…" at bounding box center [502, 380] width 705 height 264
click at [312, 115] on img at bounding box center [284, 131] width 105 height 76
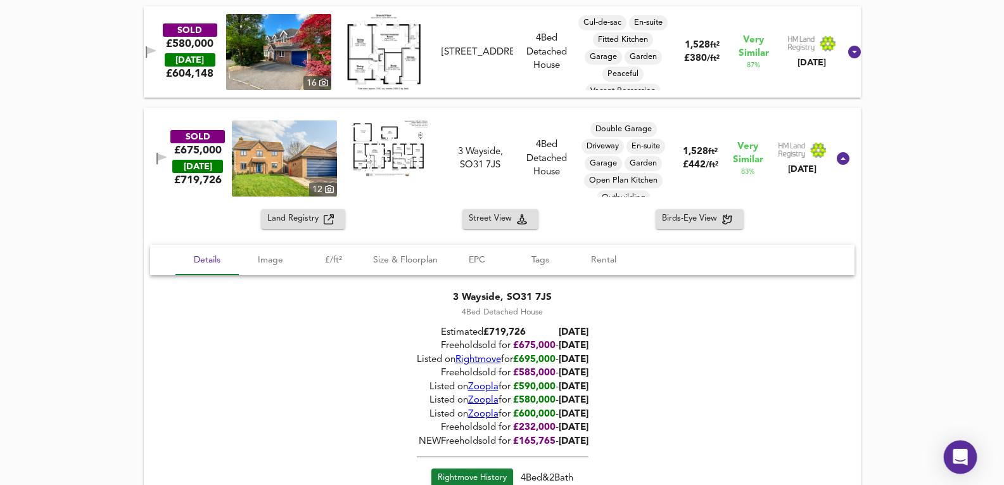
scroll to position [1365, 0]
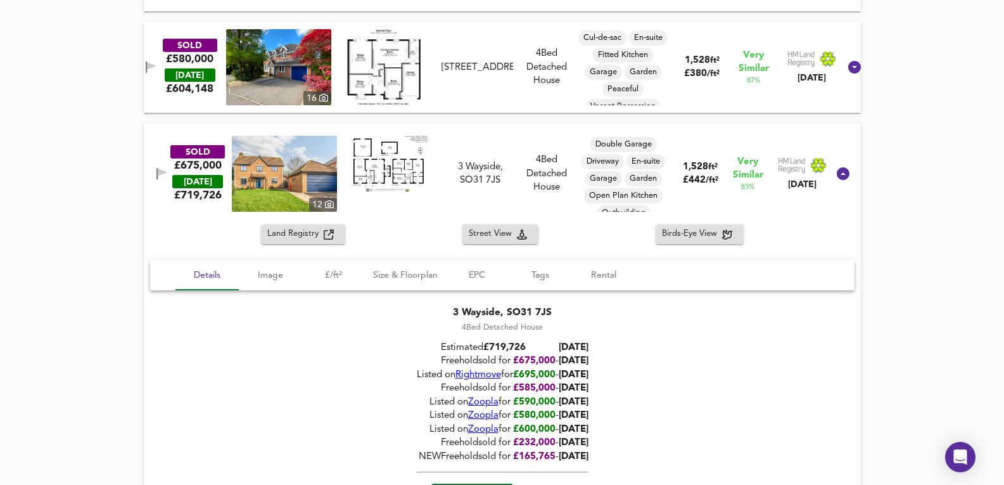
click at [693, 379] on div "3 Wayside, SO31 7JS 4 Bed Detached House Estimated £ 719,726 Today Freehold sol…" at bounding box center [502, 422] width 705 height 264
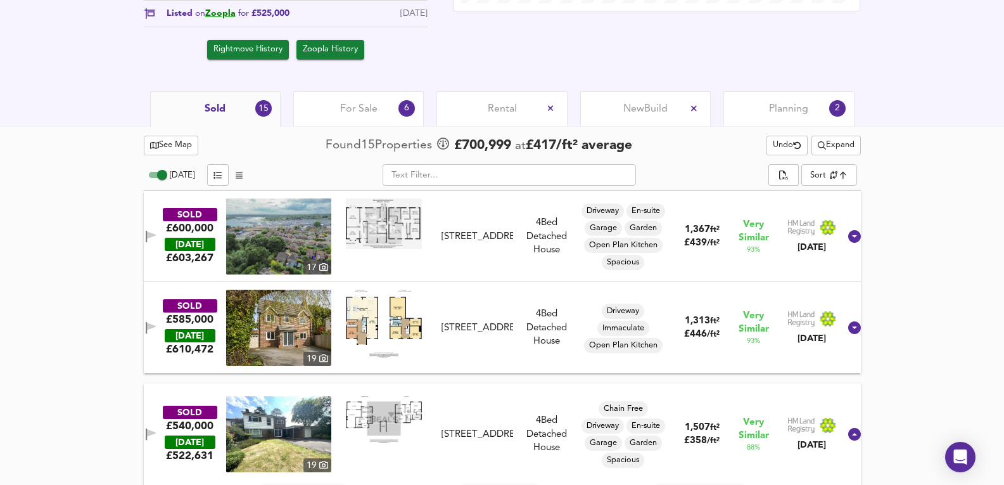
drag, startPoint x: 361, startPoint y: 103, endPoint x: 362, endPoint y: 129, distance: 26.7
click at [361, 103] on span "For Sale" at bounding box center [358, 109] width 37 height 14
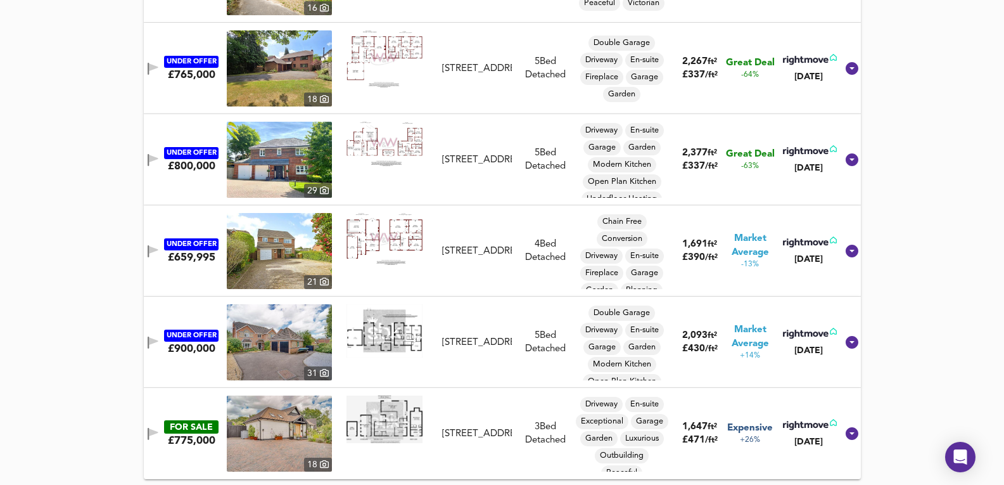
scroll to position [822, 0]
click at [317, 334] on img at bounding box center [279, 341] width 105 height 76
click at [287, 343] on img at bounding box center [279, 341] width 105 height 76
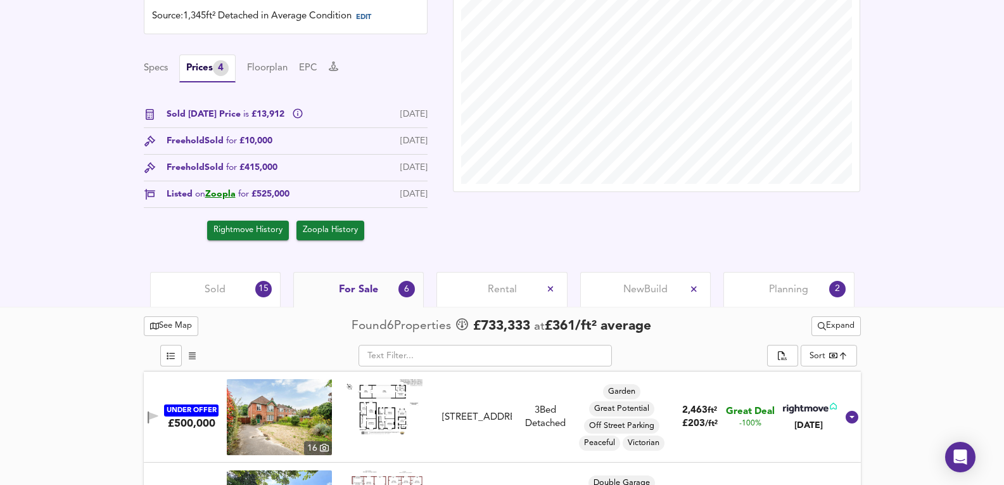
scroll to position [358, 0]
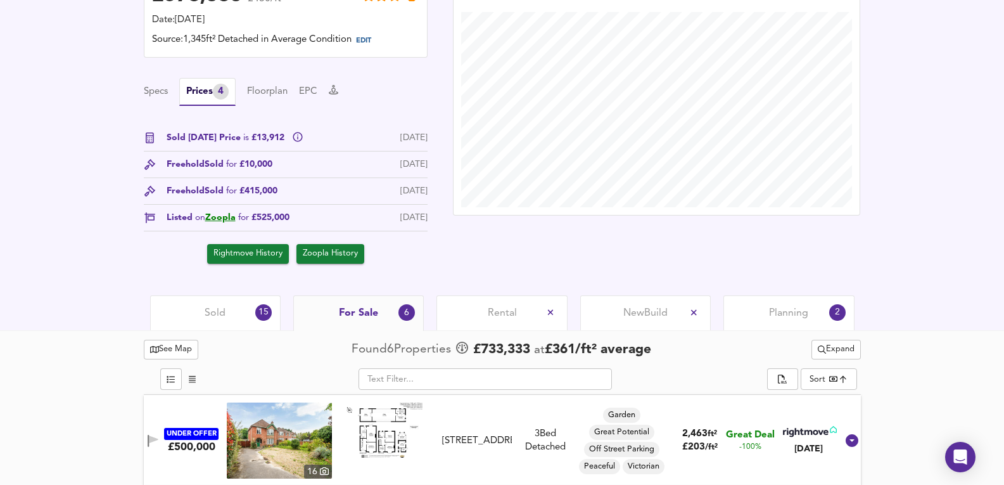
click at [210, 322] on div "Sold 15" at bounding box center [215, 312] width 131 height 35
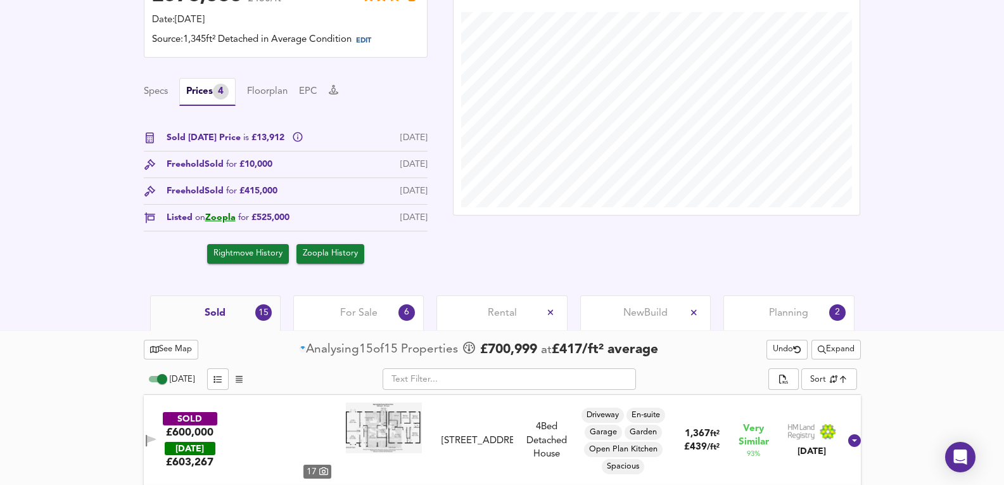
scroll to position [653, 0]
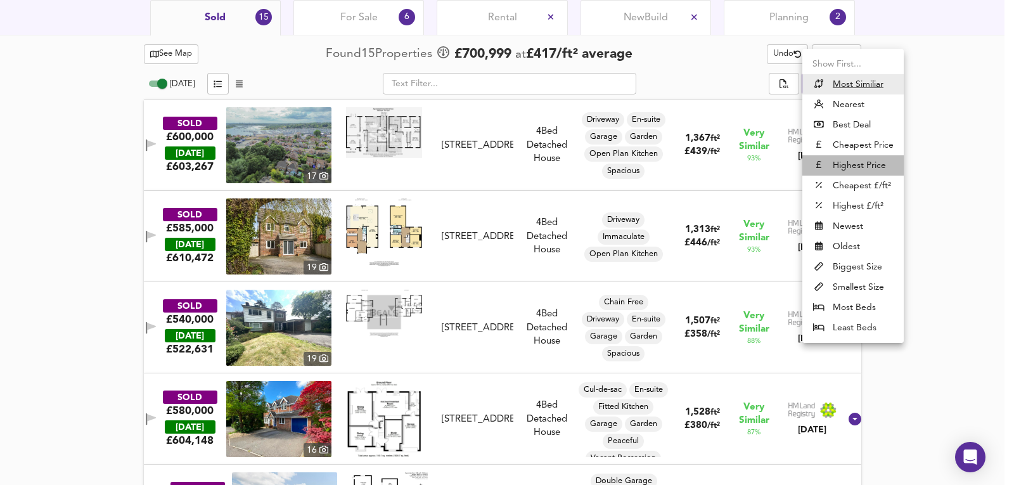
click at [853, 157] on li "Highest Price" at bounding box center [852, 165] width 101 height 20
type input "expensive"
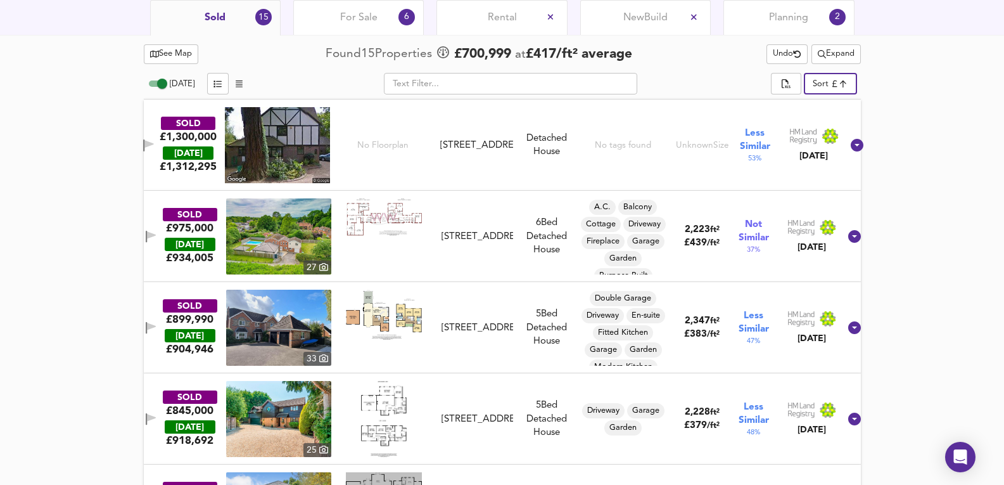
click at [297, 338] on img at bounding box center [278, 328] width 105 height 76
click at [490, 298] on div "SOLD £899,990 TODAY £ 904,946 33 201 Swanwick Lane, SO31 7GY 201 Swanwick Lane,…" at bounding box center [486, 328] width 705 height 76
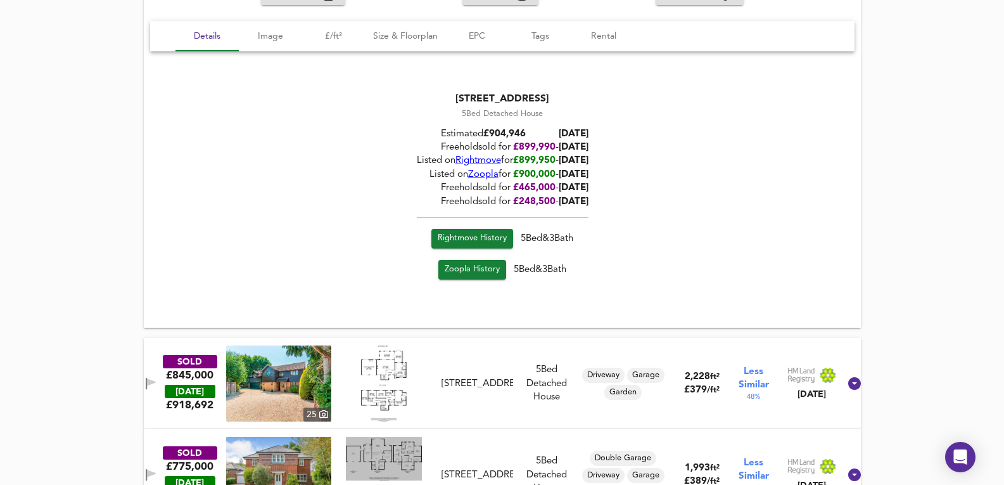
scroll to position [1076, 0]
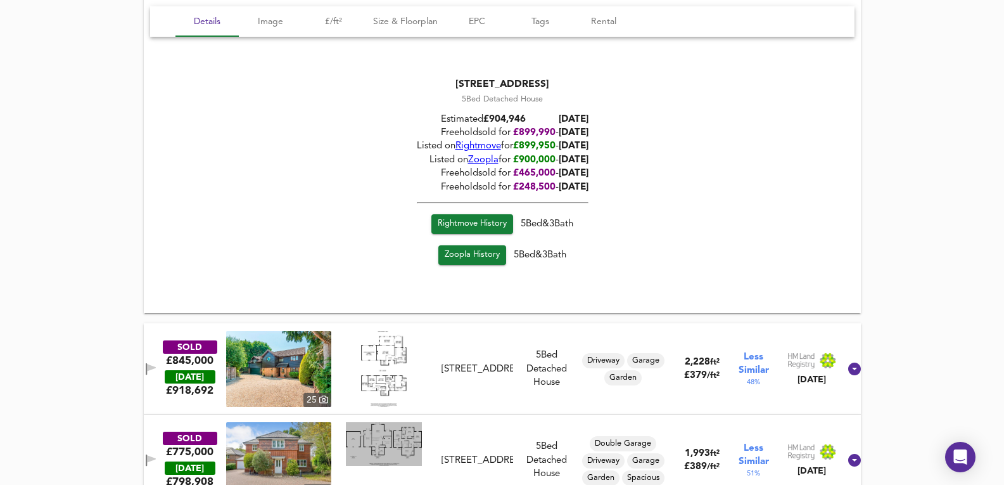
drag, startPoint x: 634, startPoint y: 348, endPoint x: 630, endPoint y: 336, distance: 12.6
click at [634, 348] on div "Driveway Garage Garden" at bounding box center [623, 369] width 96 height 76
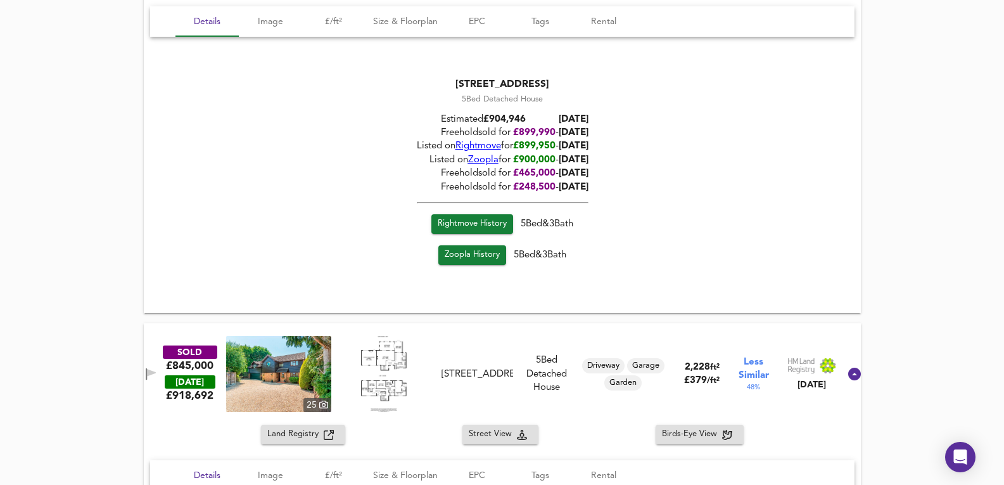
click at [468, 161] on span "Zoopla" at bounding box center [483, 160] width 30 height 10
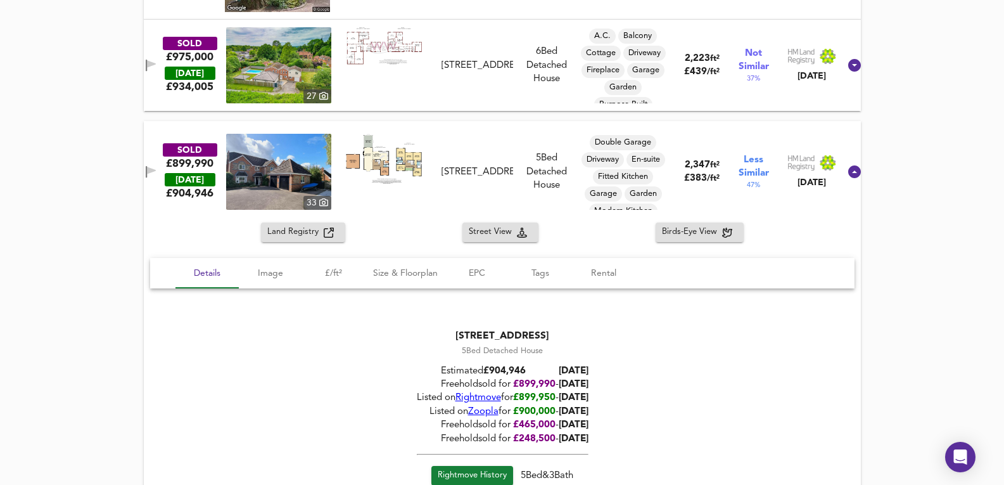
scroll to position [822, 0]
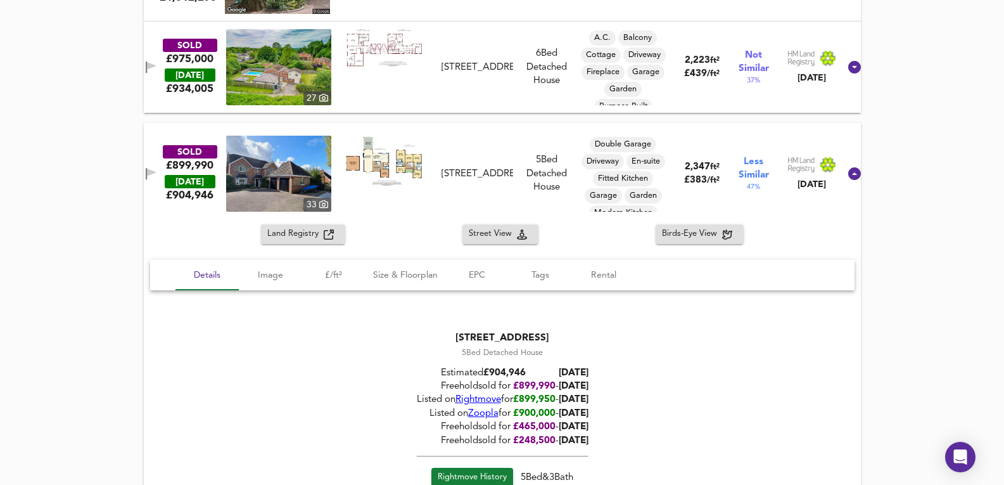
click at [464, 403] on span "Rightmove" at bounding box center [478, 400] width 46 height 10
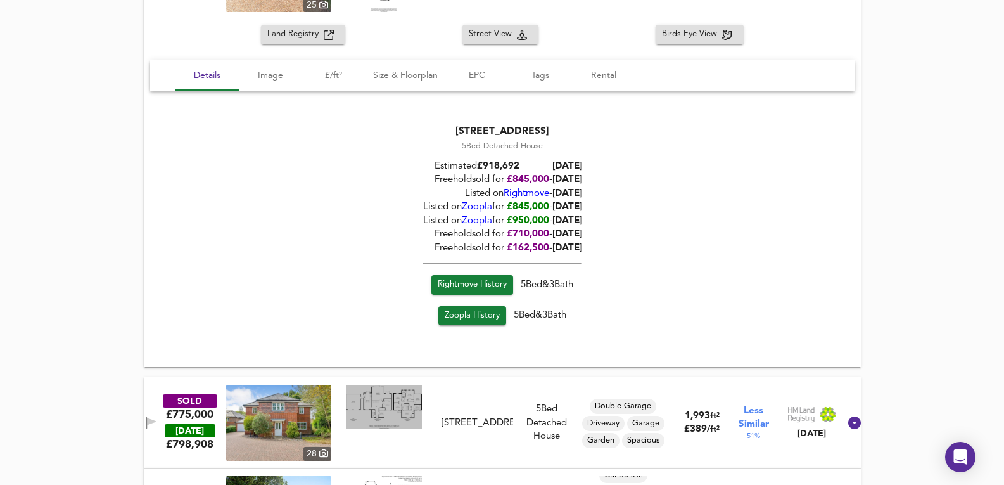
scroll to position [1540, 0]
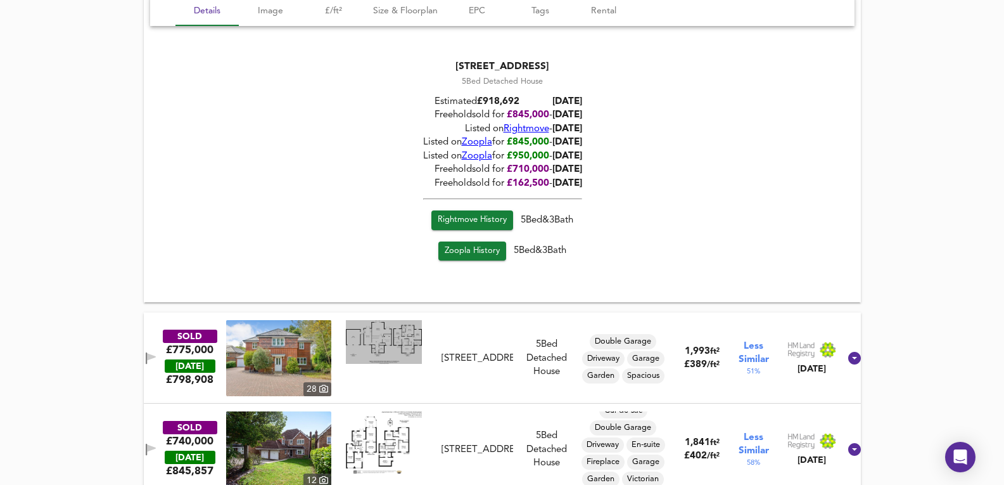
click at [268, 348] on img at bounding box center [278, 358] width 105 height 76
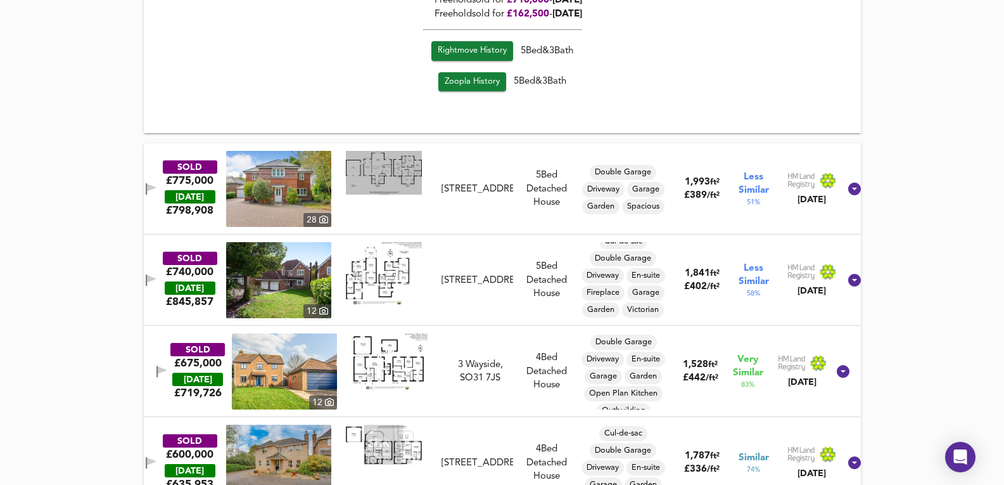
click at [509, 210] on div "SOLD £775,000 TODAY £ 798,908 28 111 Swanwick Lane, SO31 7DX 111 Swanwick Lane,…" at bounding box center [486, 189] width 705 height 76
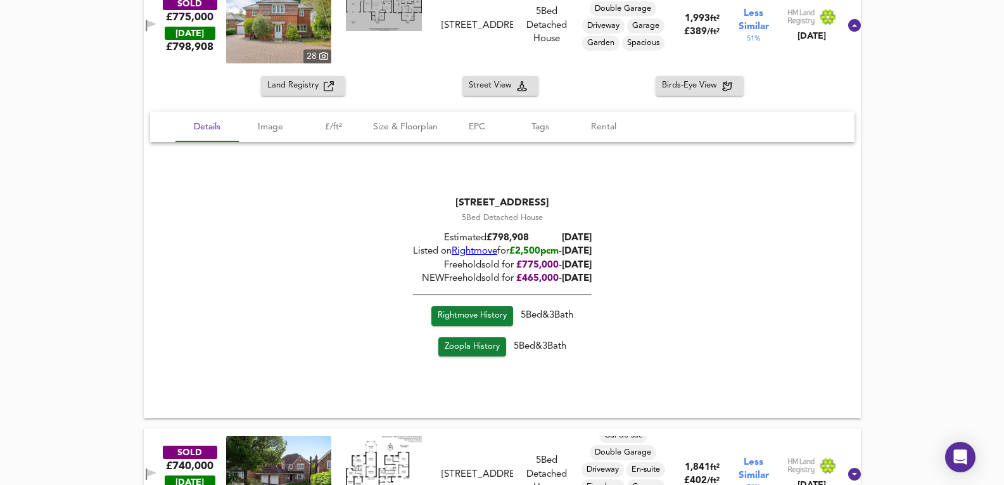
scroll to position [1879, 0]
drag, startPoint x: 547, startPoint y: 260, endPoint x: 638, endPoint y: 263, distance: 91.3
click at [638, 263] on div "111 Swanwick Lane, SO31 7DX 5 Bed Detached House Estimated £ 798,908 Today List…" at bounding box center [502, 278] width 705 height 196
